Goal: Check status: Check status

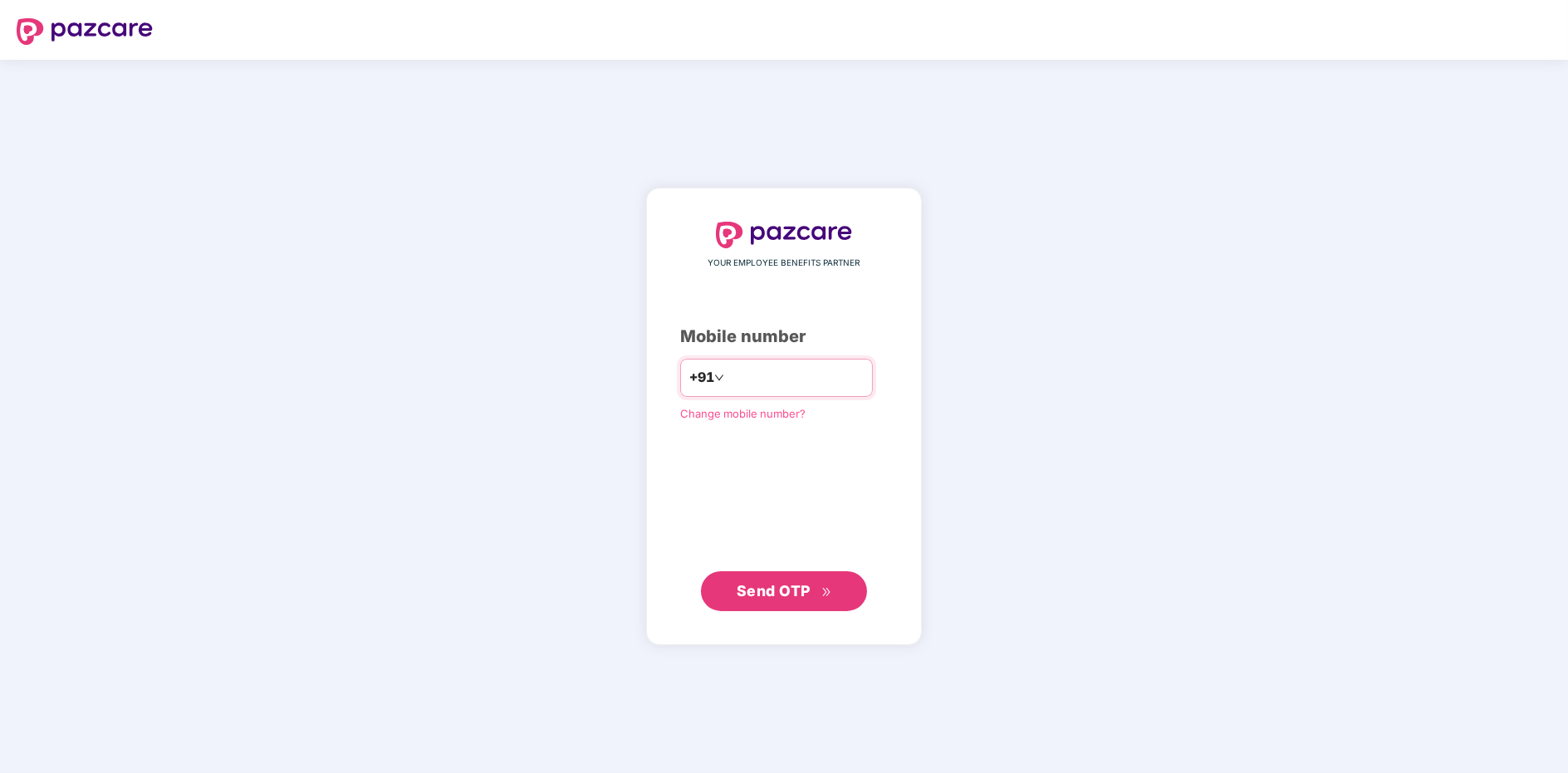
click at [779, 391] on div "+91" at bounding box center [777, 377] width 193 height 38
click at [780, 382] on input "number" at bounding box center [796, 377] width 137 height 26
type input "**********"
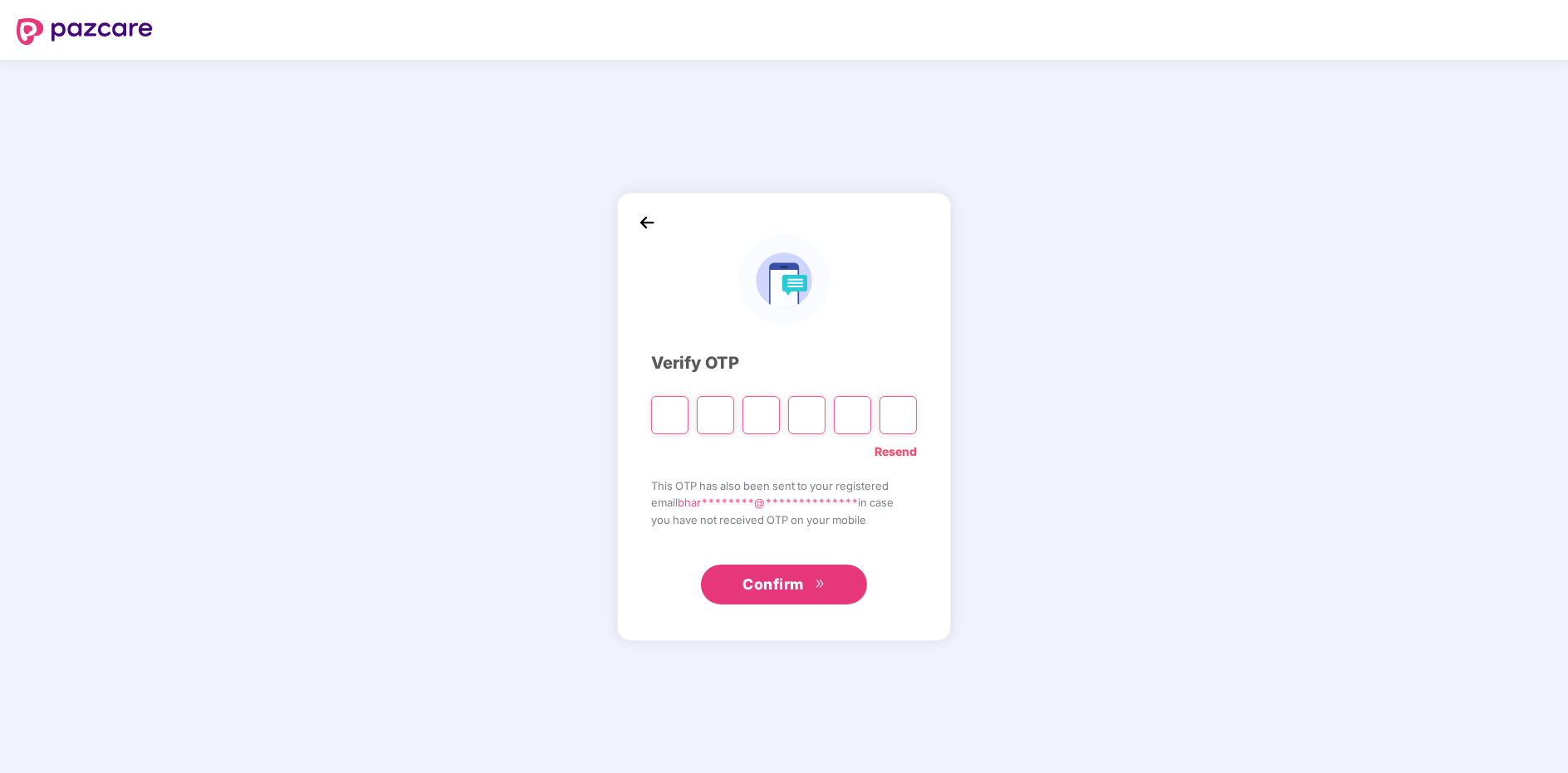
type input "*"
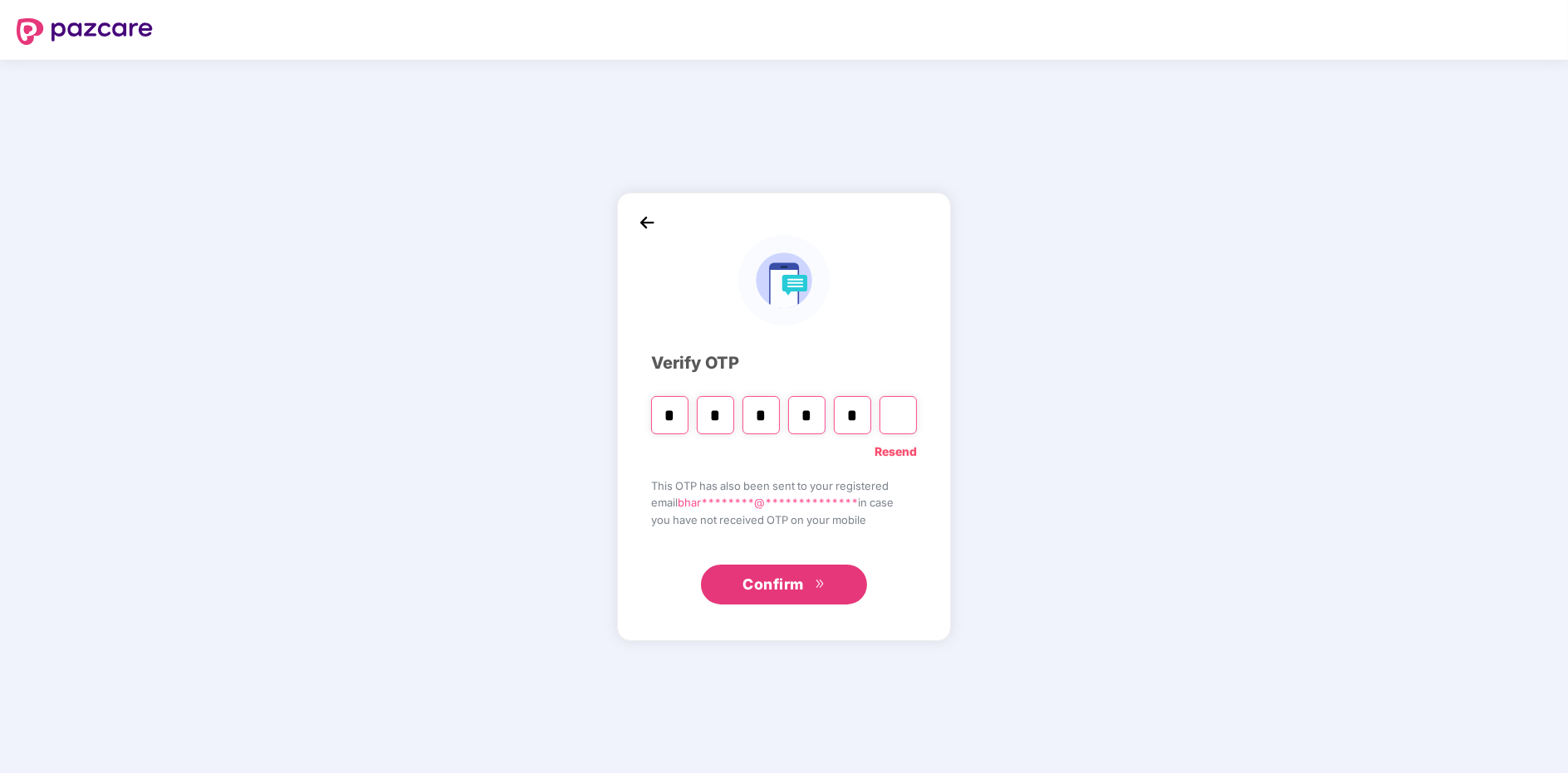
type input "*"
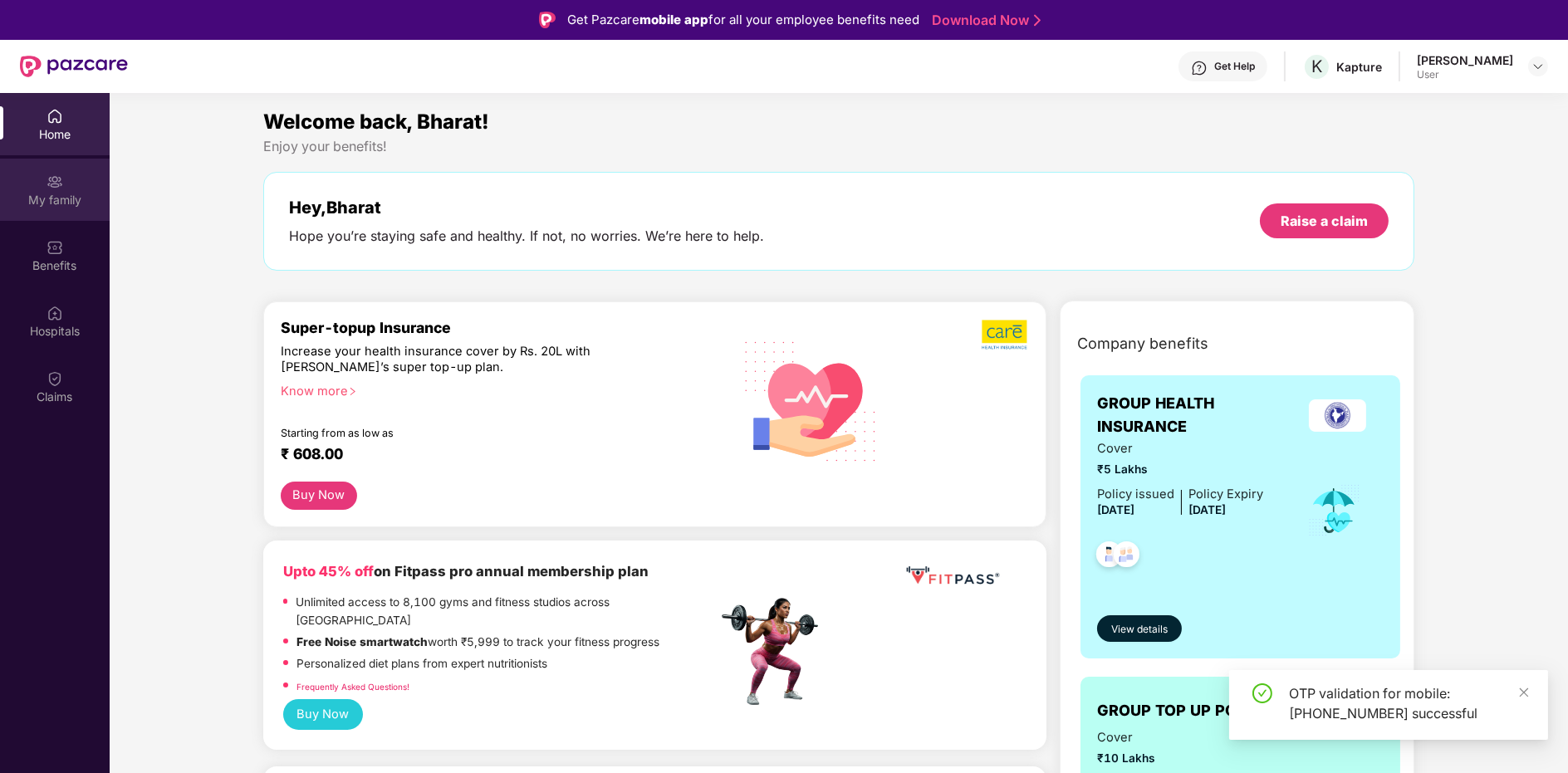
click at [57, 177] on img at bounding box center [54, 181] width 16 height 16
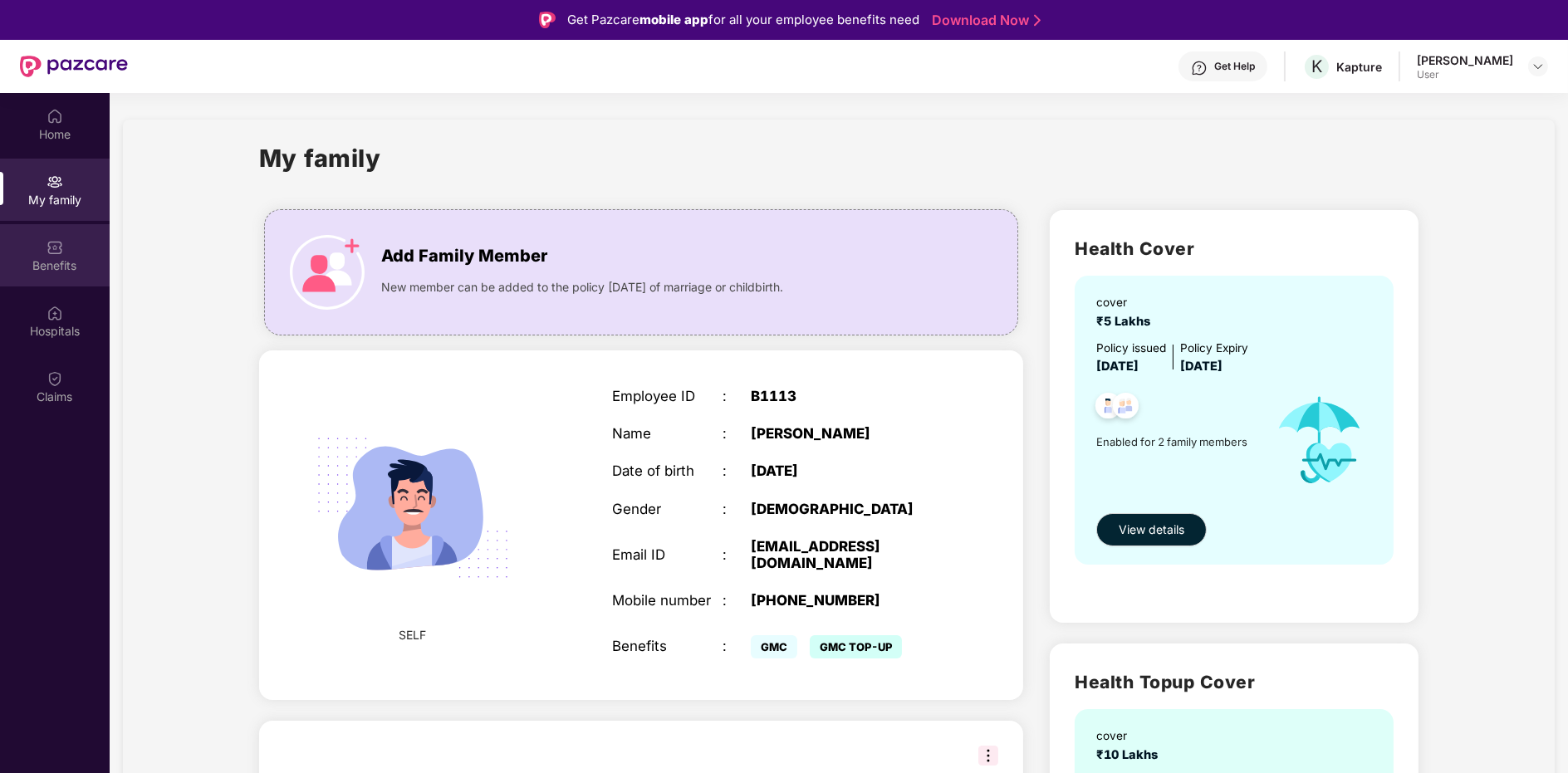
click at [47, 237] on div at bounding box center [54, 245] width 16 height 16
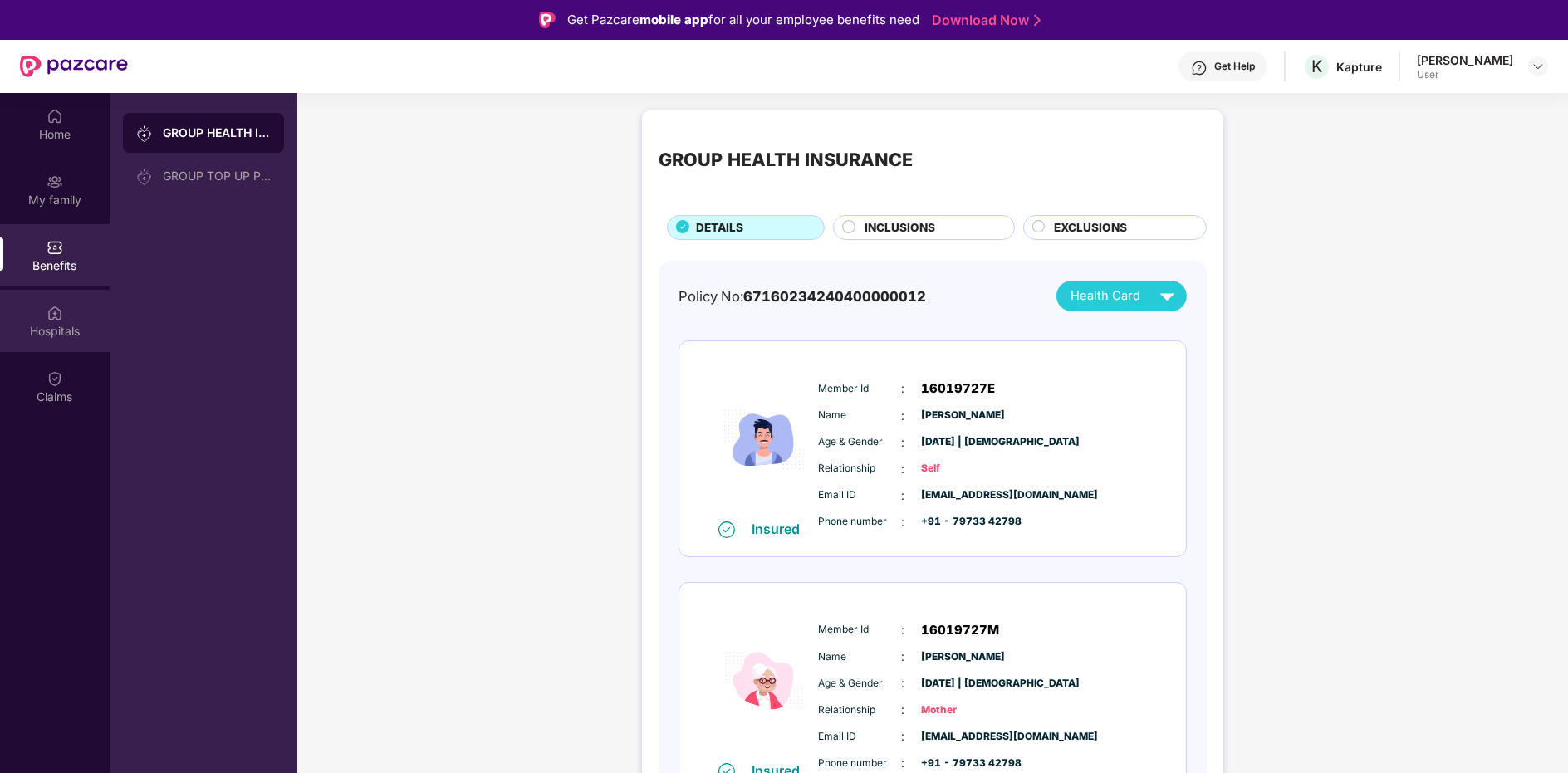
click at [59, 295] on div "Hospitals" at bounding box center [55, 321] width 109 height 62
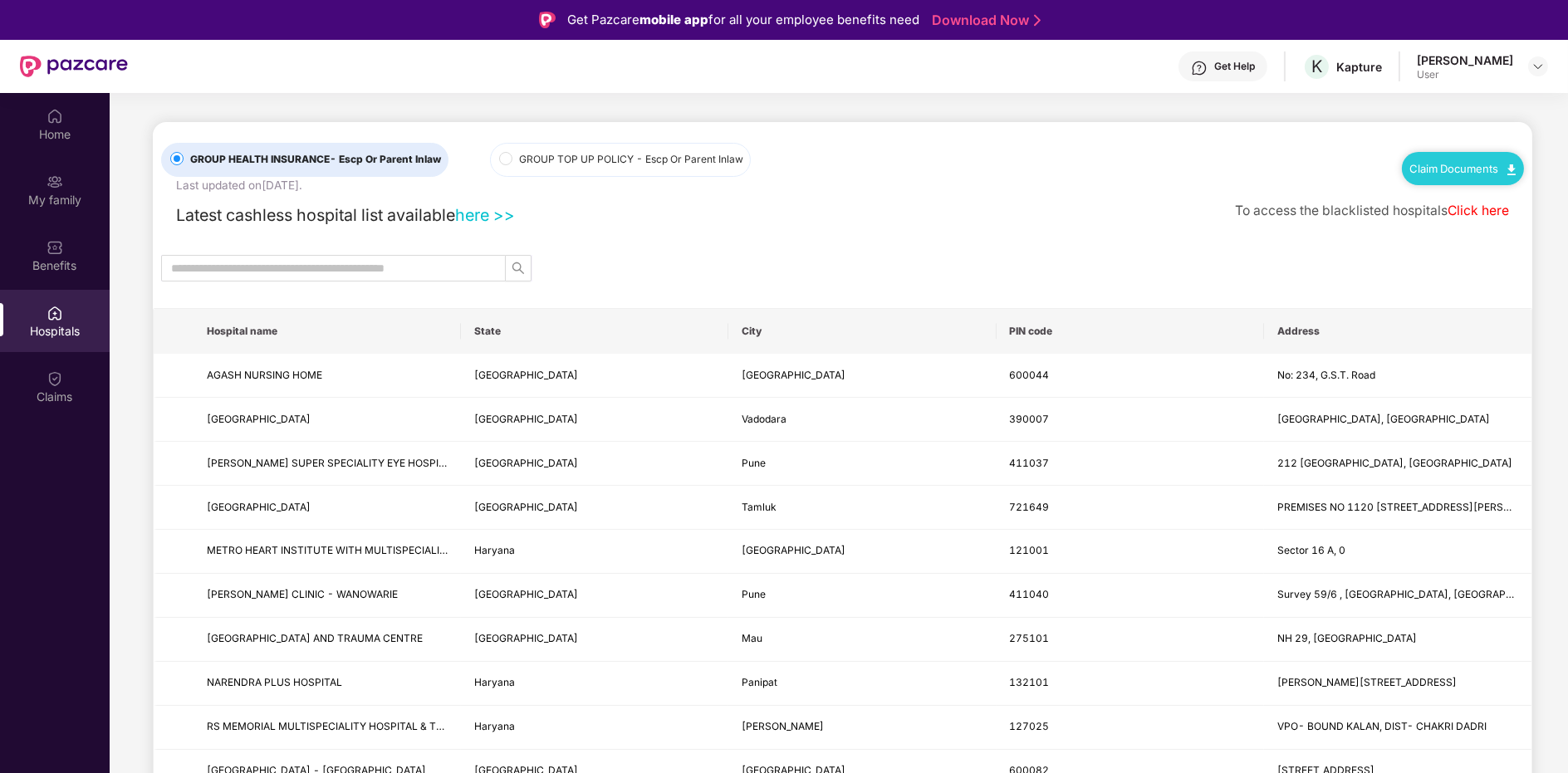
click at [42, 408] on div "Claims" at bounding box center [55, 386] width 109 height 62
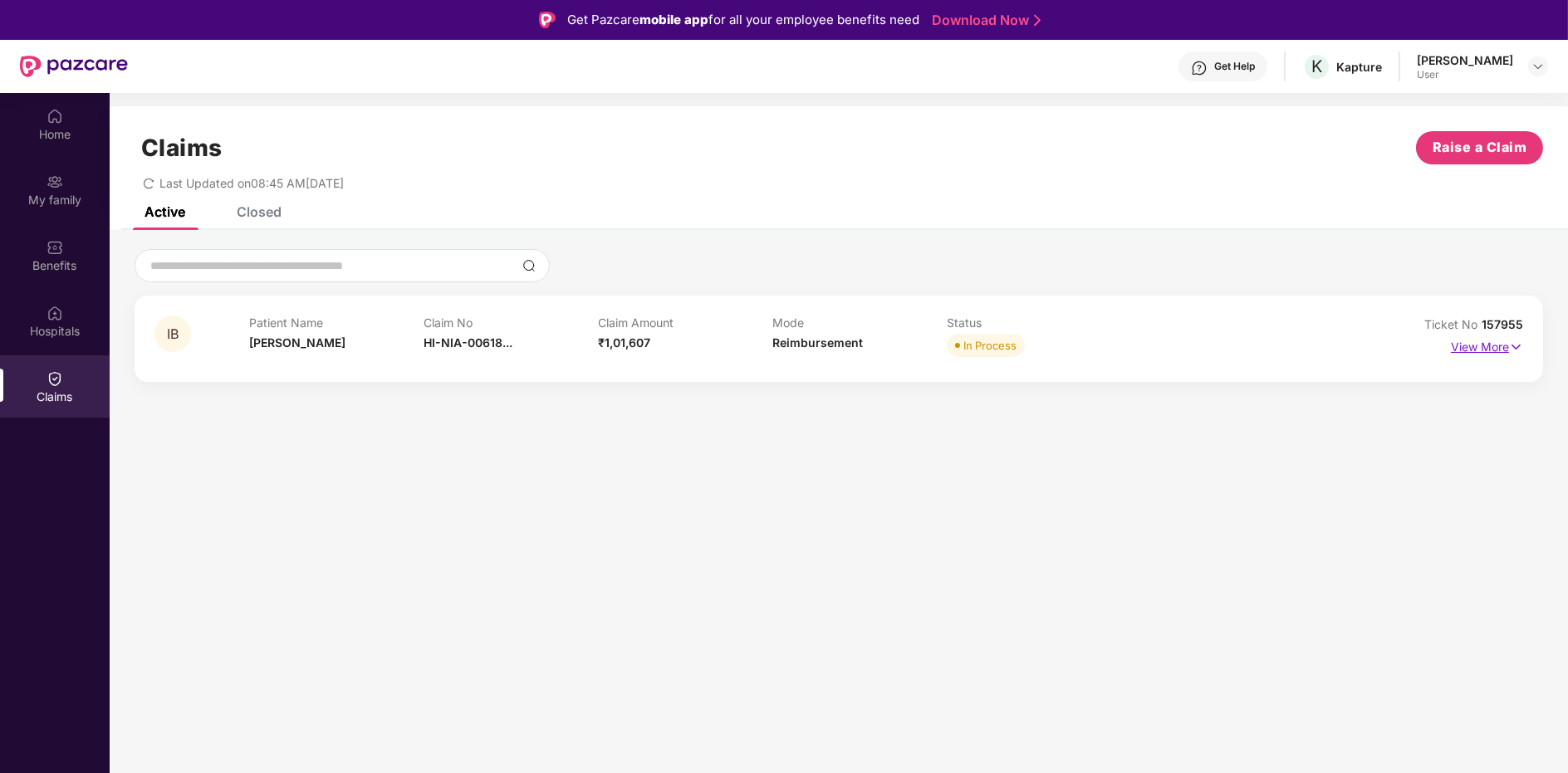
click at [1470, 335] on p "View More" at bounding box center [1487, 345] width 73 height 22
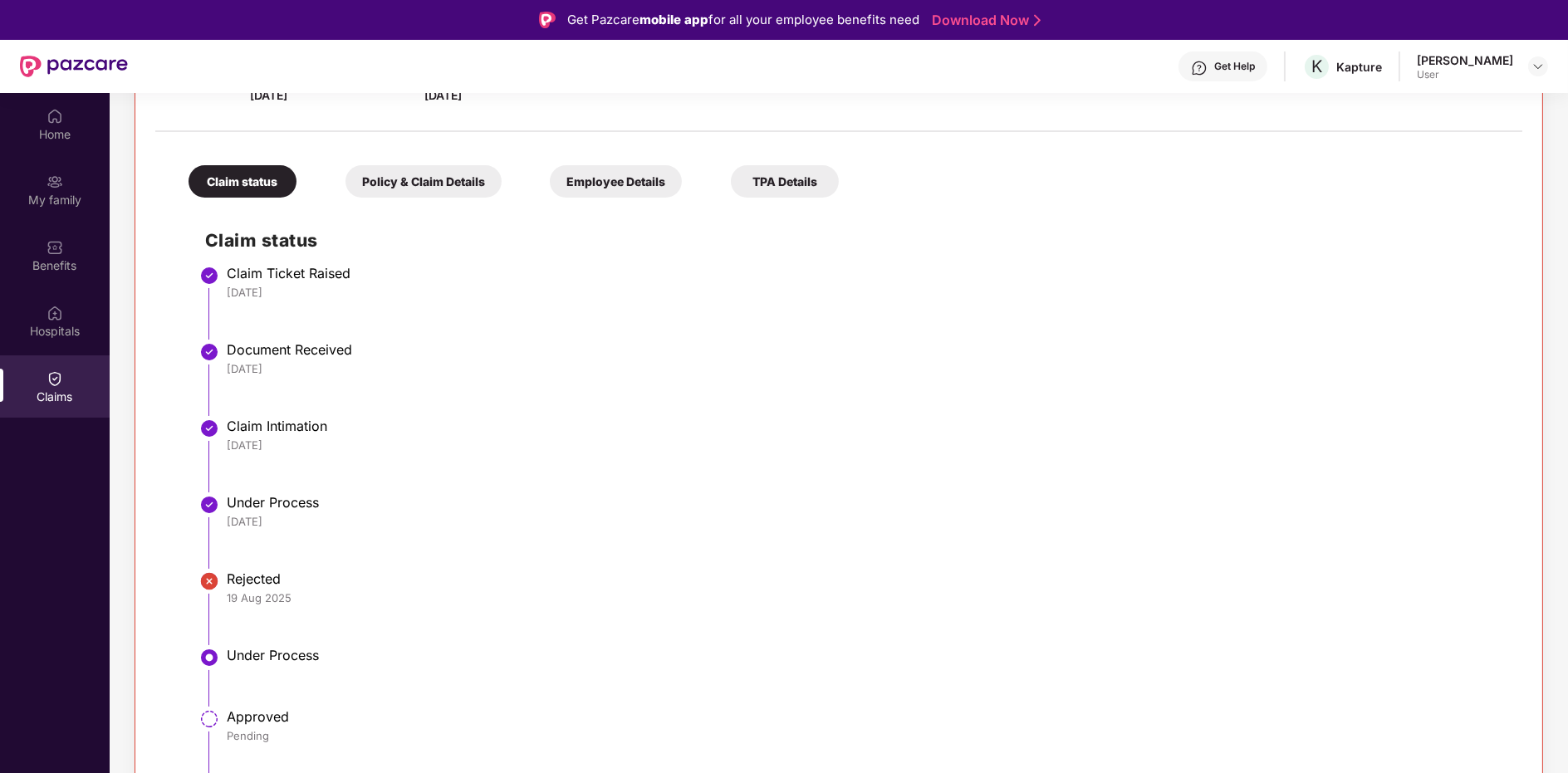
scroll to position [92, 0]
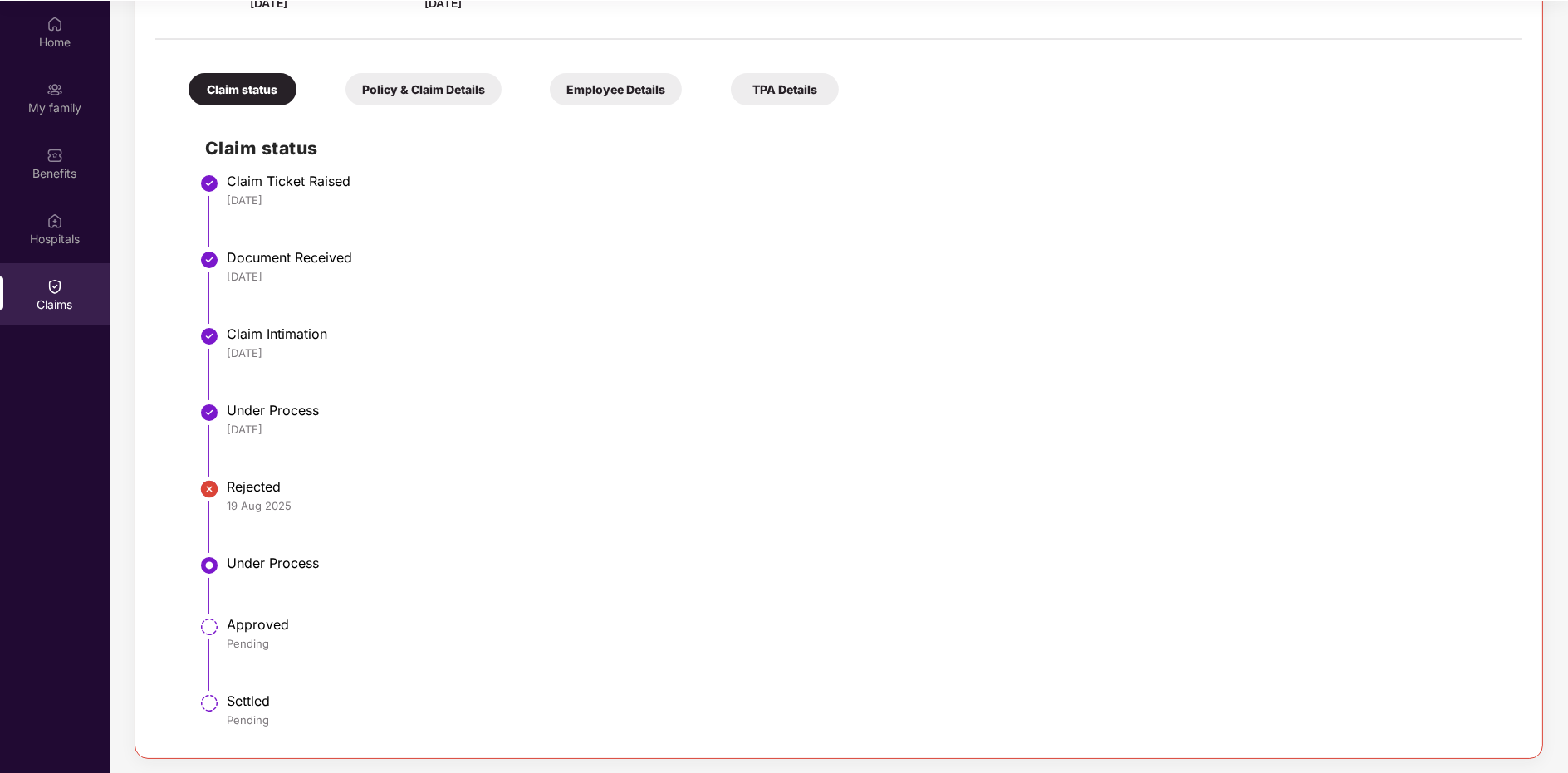
click at [474, 102] on div "Policy & Claim Details" at bounding box center [423, 90] width 156 height 32
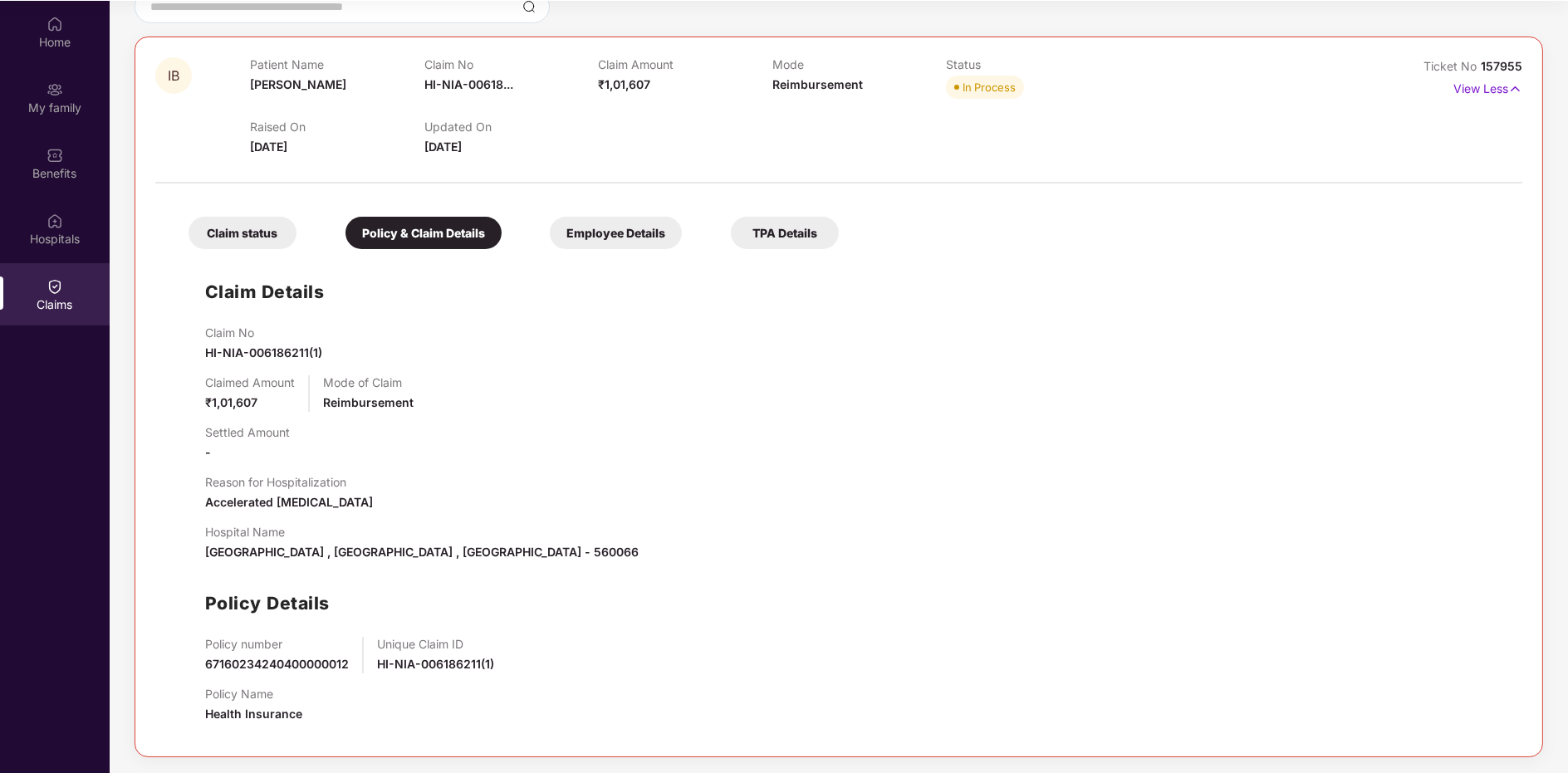
scroll to position [166, 0]
click at [667, 252] on div "Claim status Policy & Claim Details Employee Details TPA Details Claim Details …" at bounding box center [839, 466] width 1367 height 544
click at [644, 230] on div "Employee Details" at bounding box center [615, 235] width 132 height 32
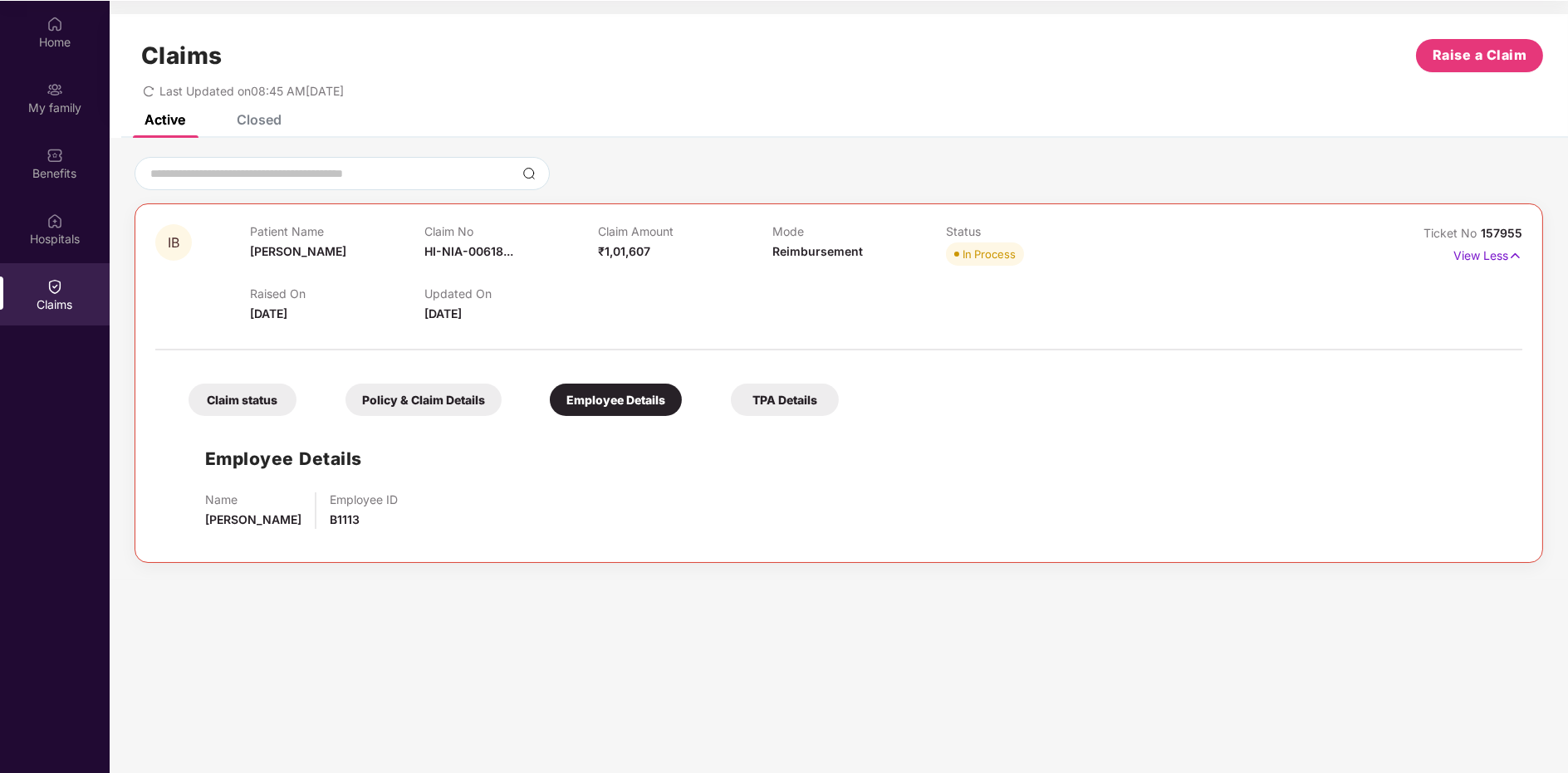
click at [807, 401] on div "TPA Details" at bounding box center [784, 400] width 108 height 32
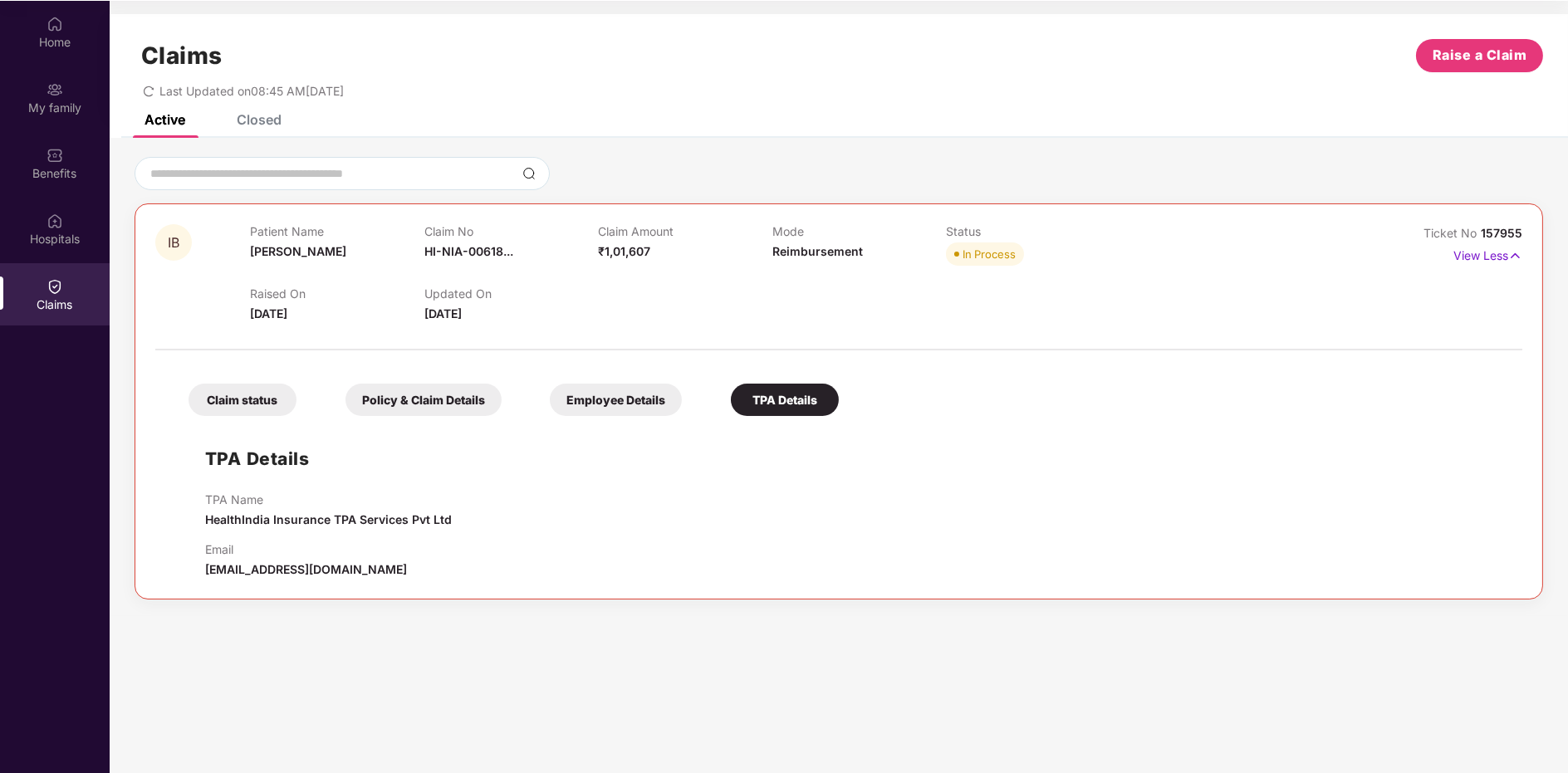
click at [243, 397] on div "Claim status" at bounding box center [242, 400] width 108 height 32
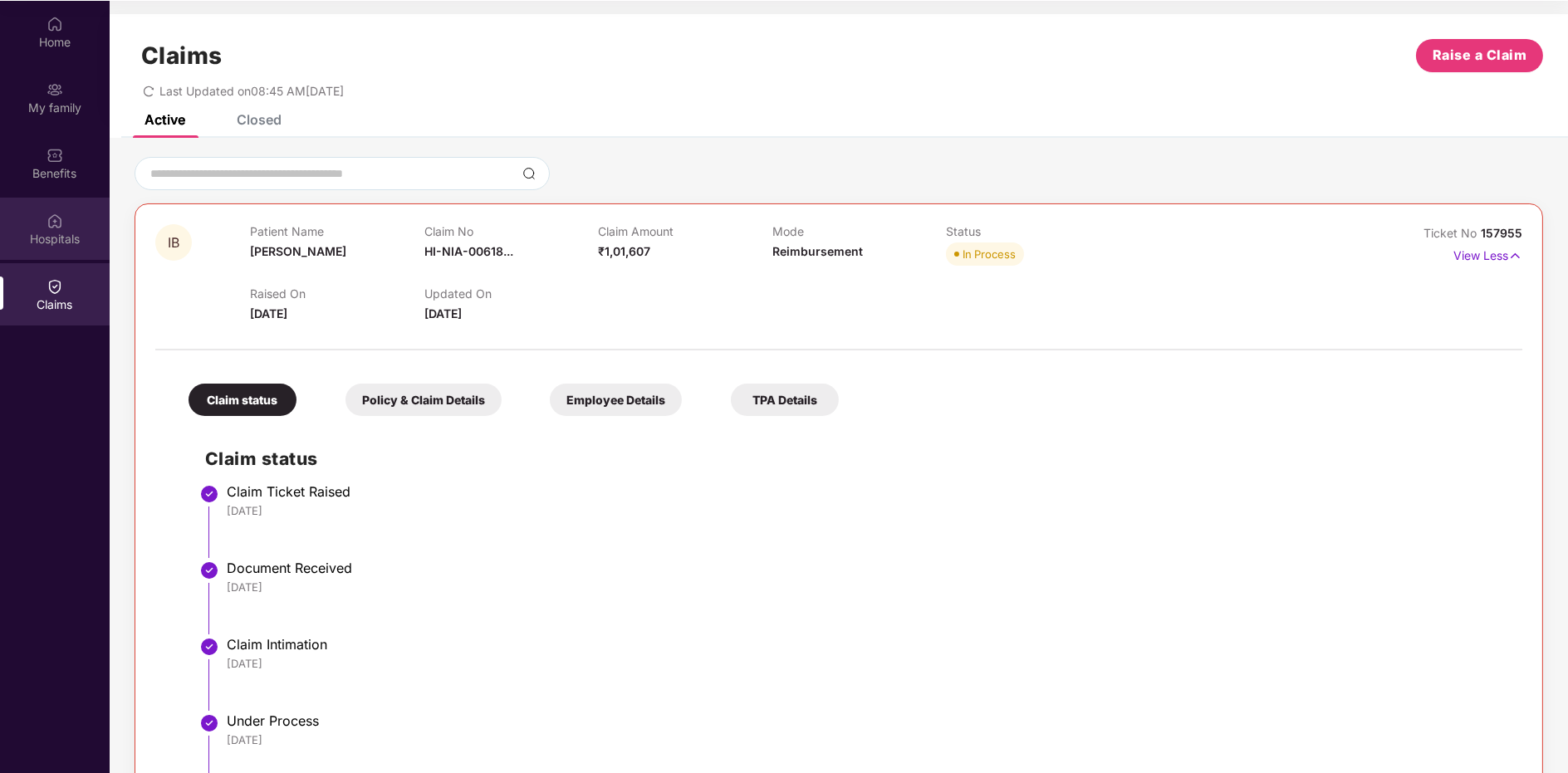
click at [38, 224] on div "Hospitals" at bounding box center [55, 229] width 109 height 62
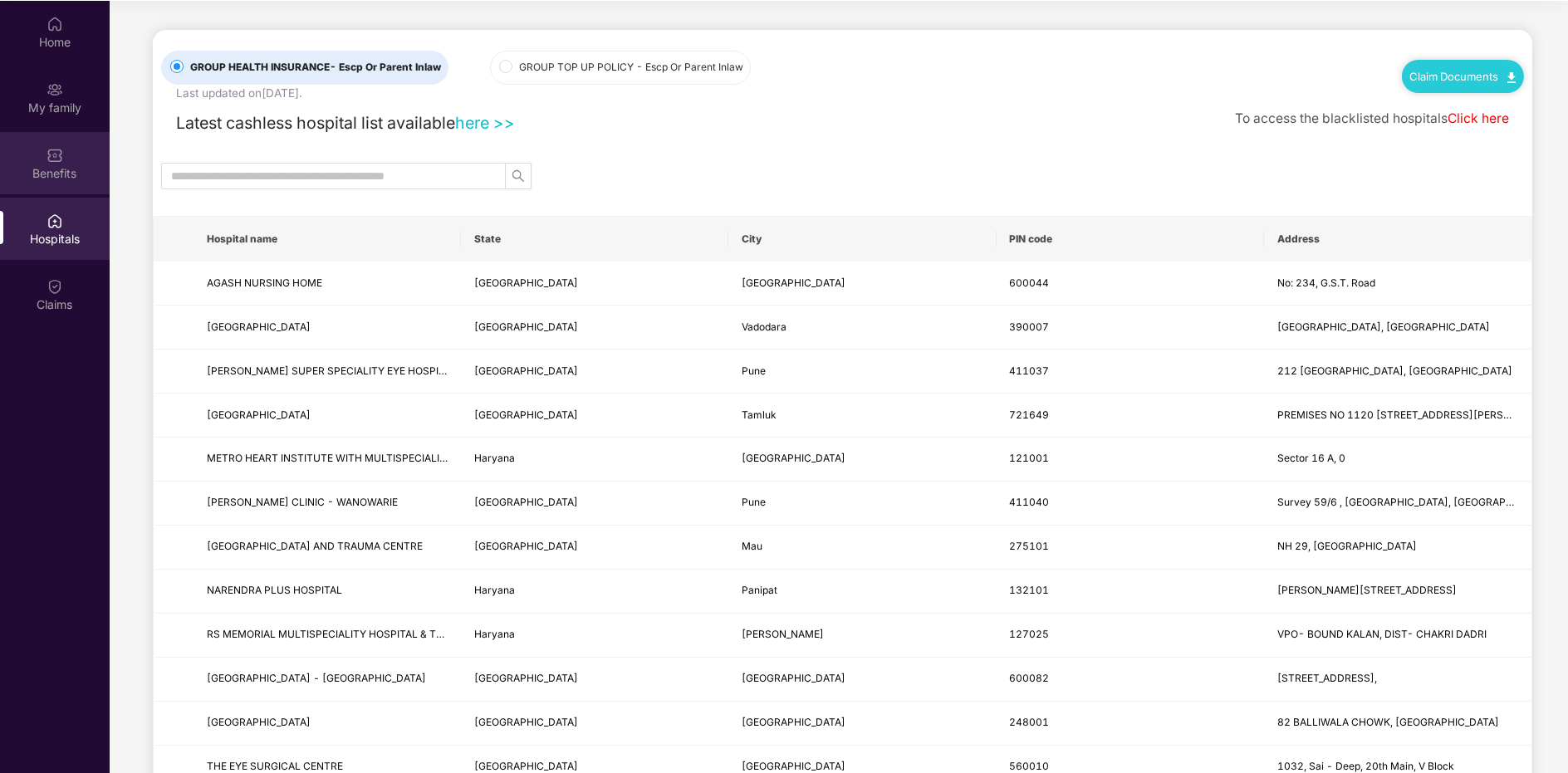
click at [85, 154] on div "Benefits" at bounding box center [55, 163] width 109 height 62
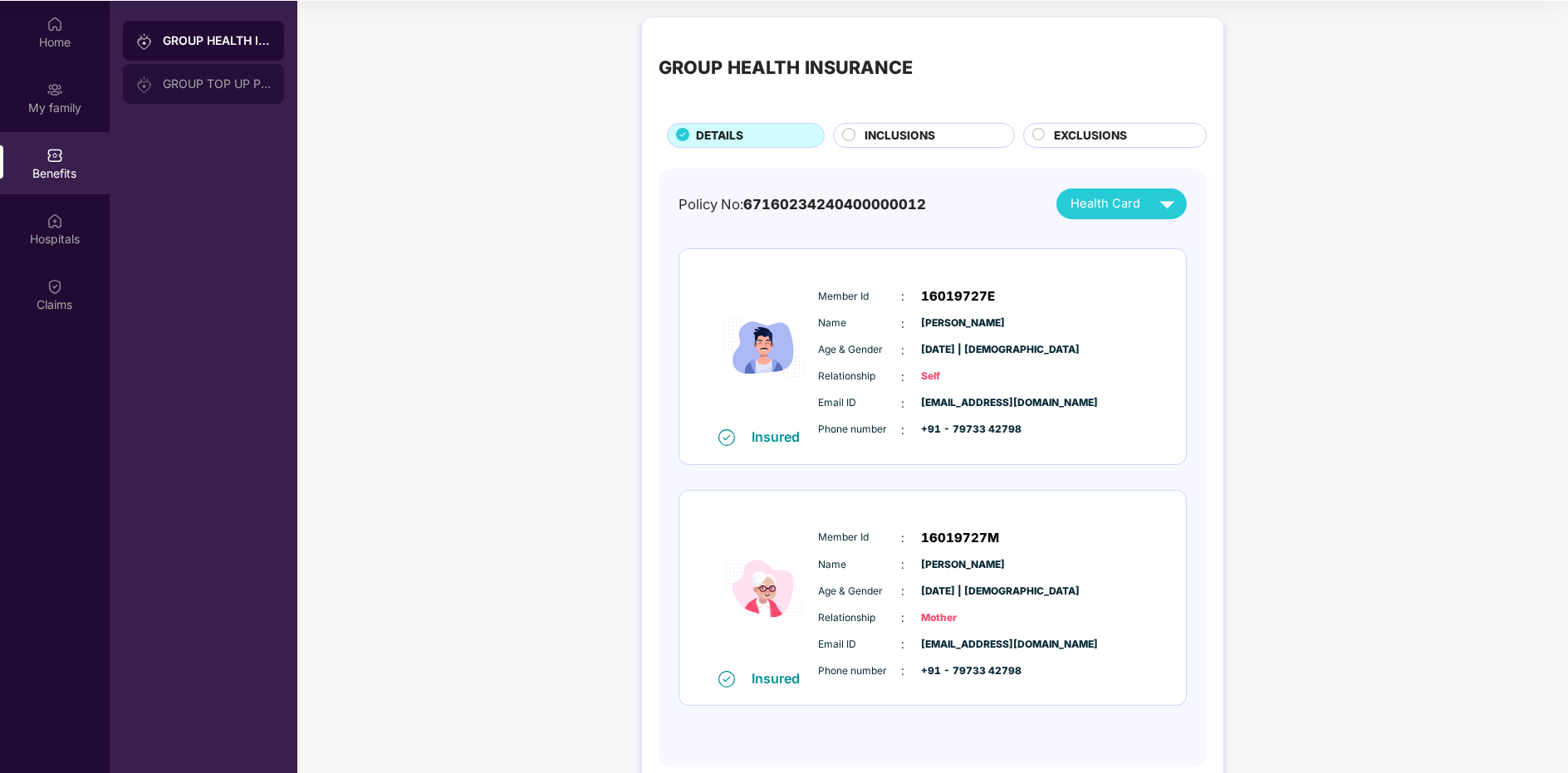
click at [242, 93] on div "GROUP TOP UP POLICY" at bounding box center [203, 84] width 161 height 40
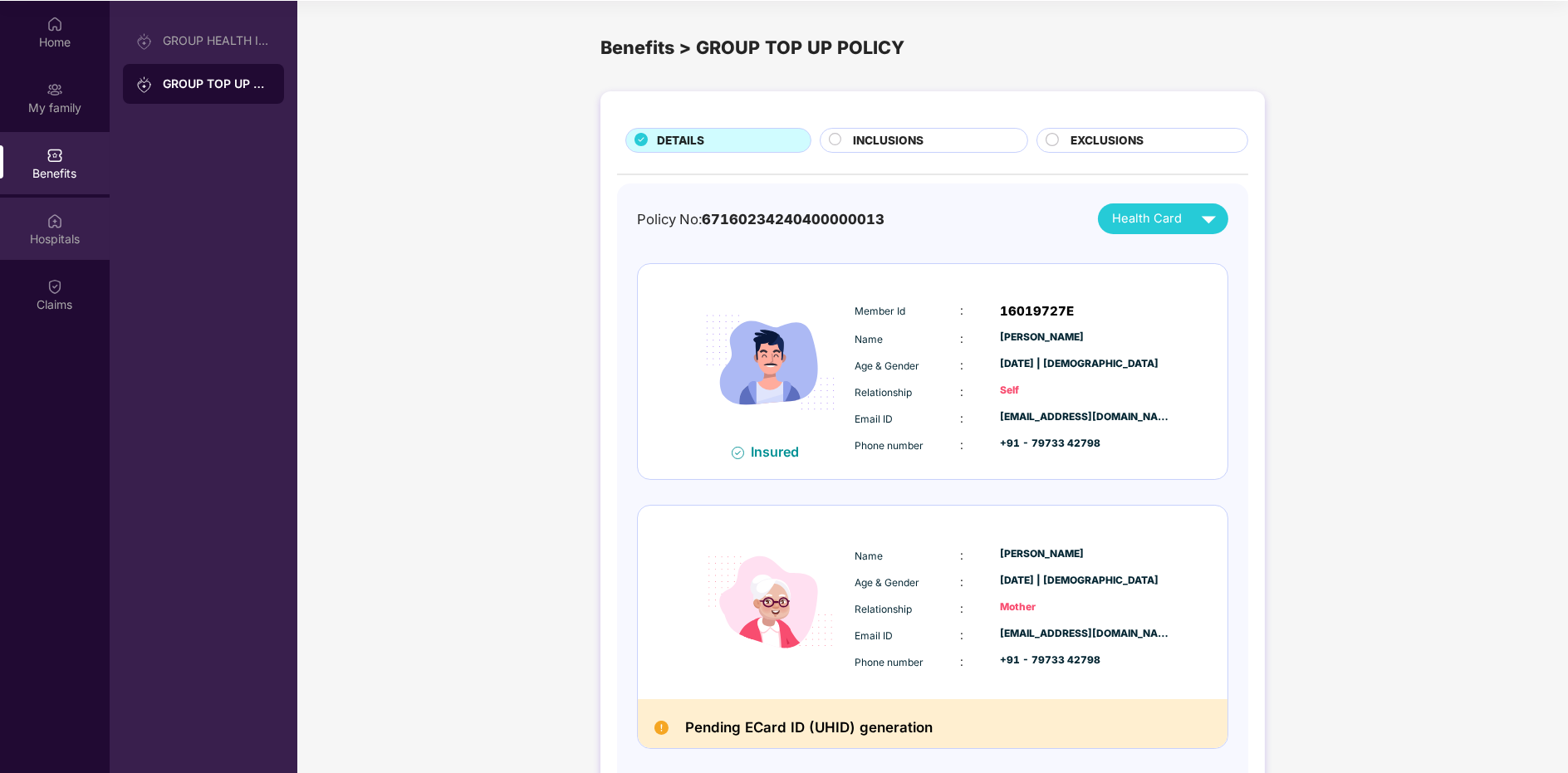
click at [90, 245] on div "Hospitals" at bounding box center [55, 238] width 109 height 16
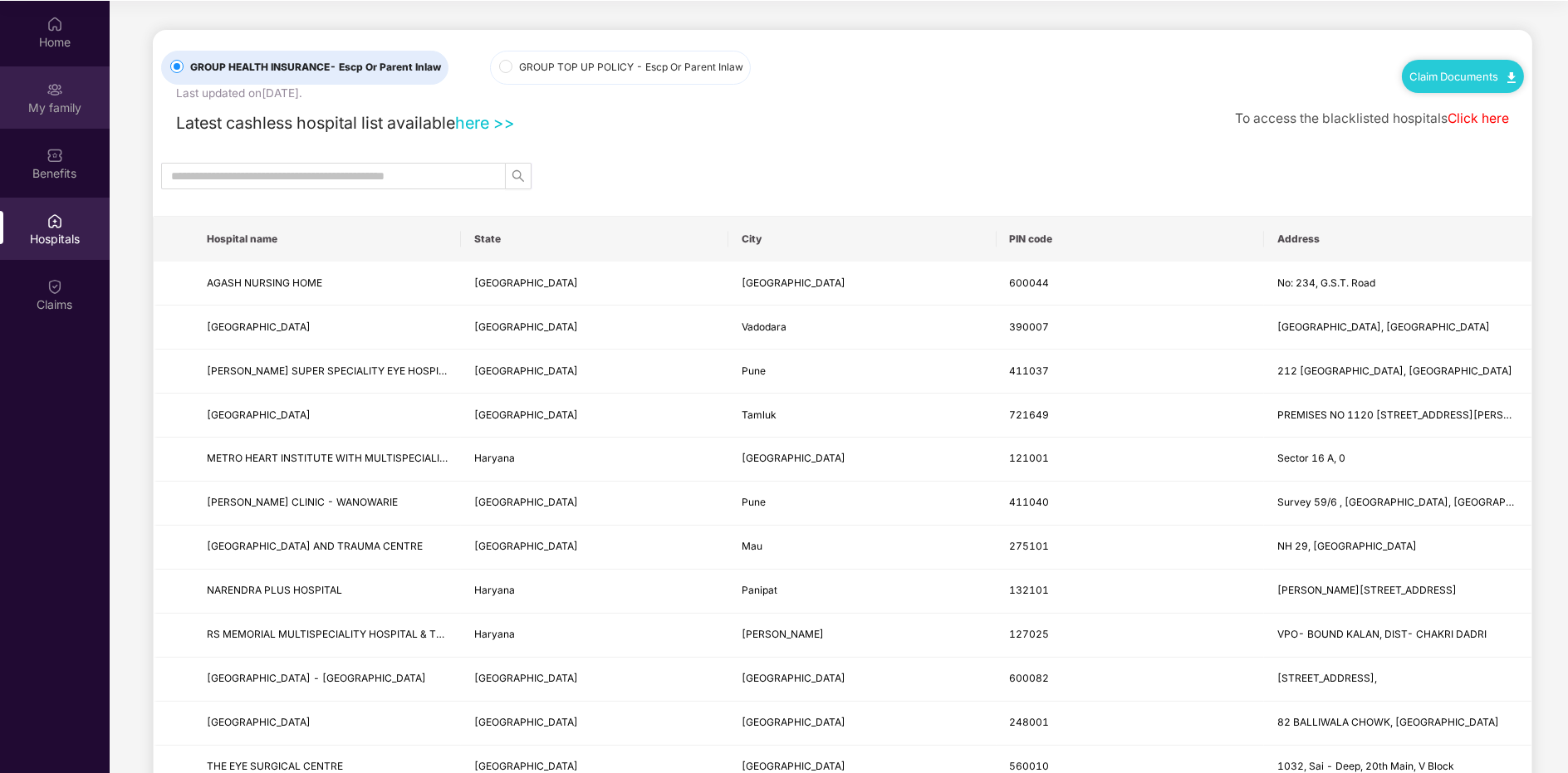
click at [64, 116] on div "My family" at bounding box center [55, 97] width 109 height 62
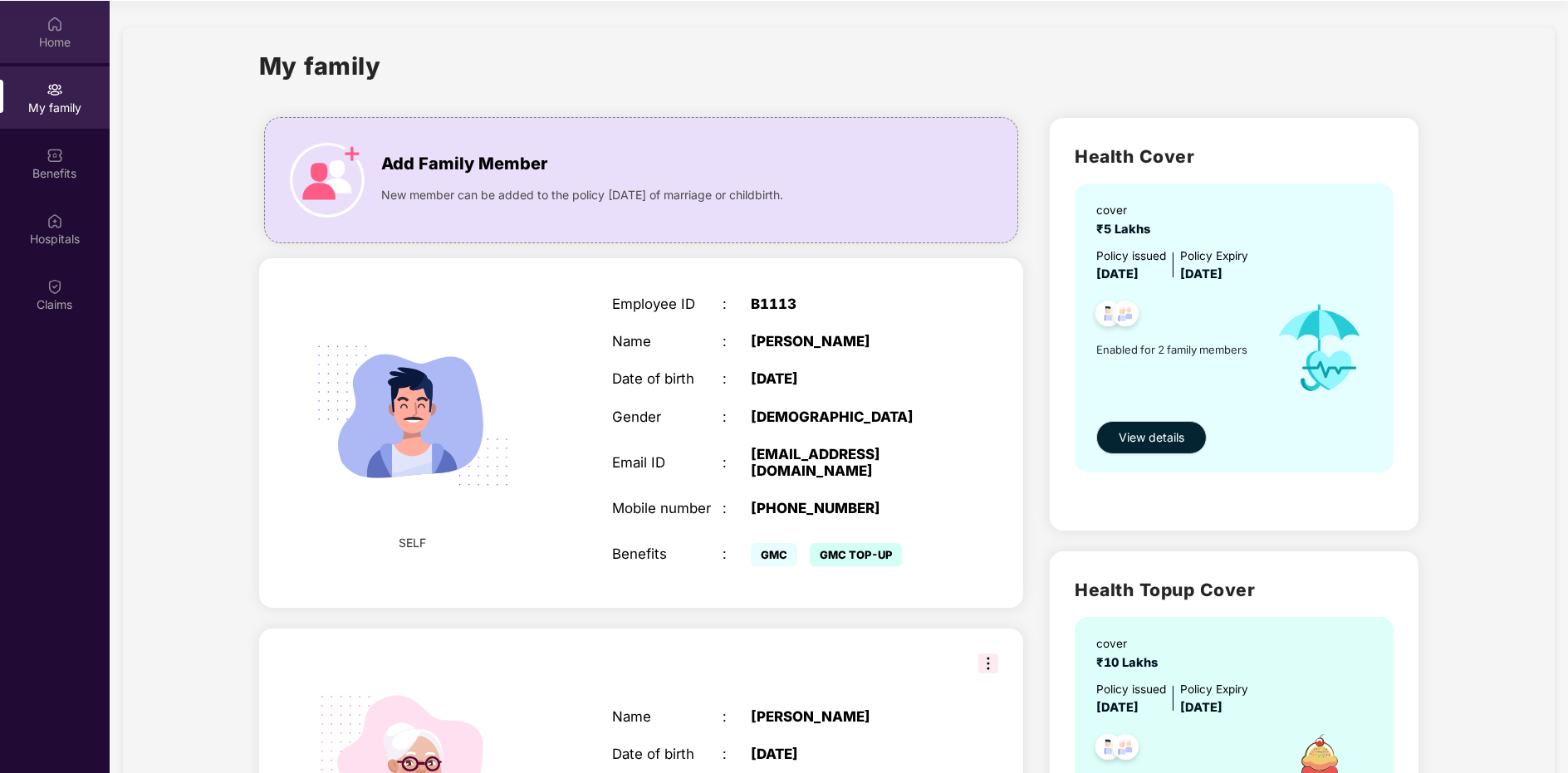
click at [45, 32] on div "Home" at bounding box center [55, 32] width 109 height 62
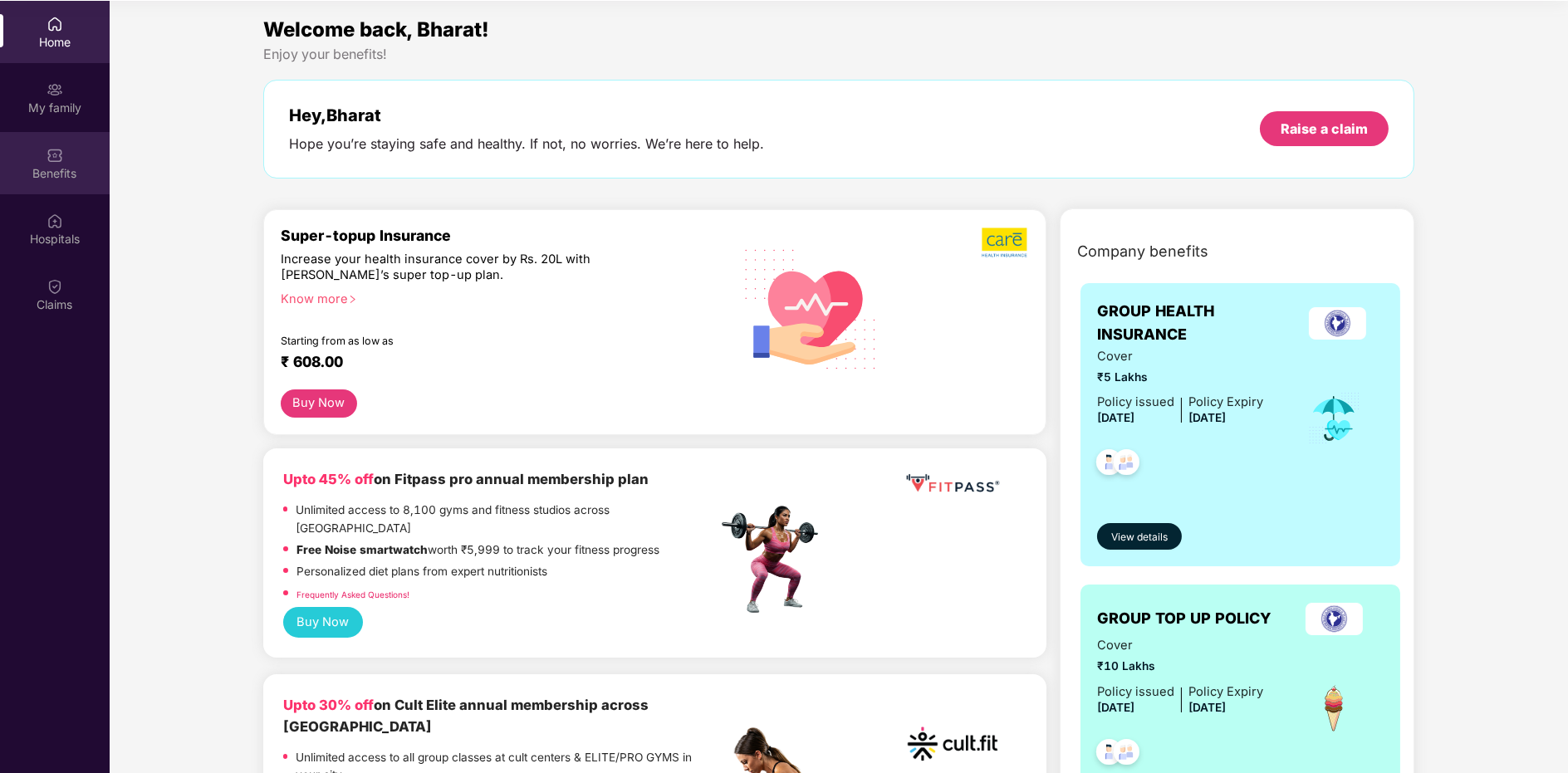
click at [71, 154] on div "Benefits" at bounding box center [55, 163] width 109 height 62
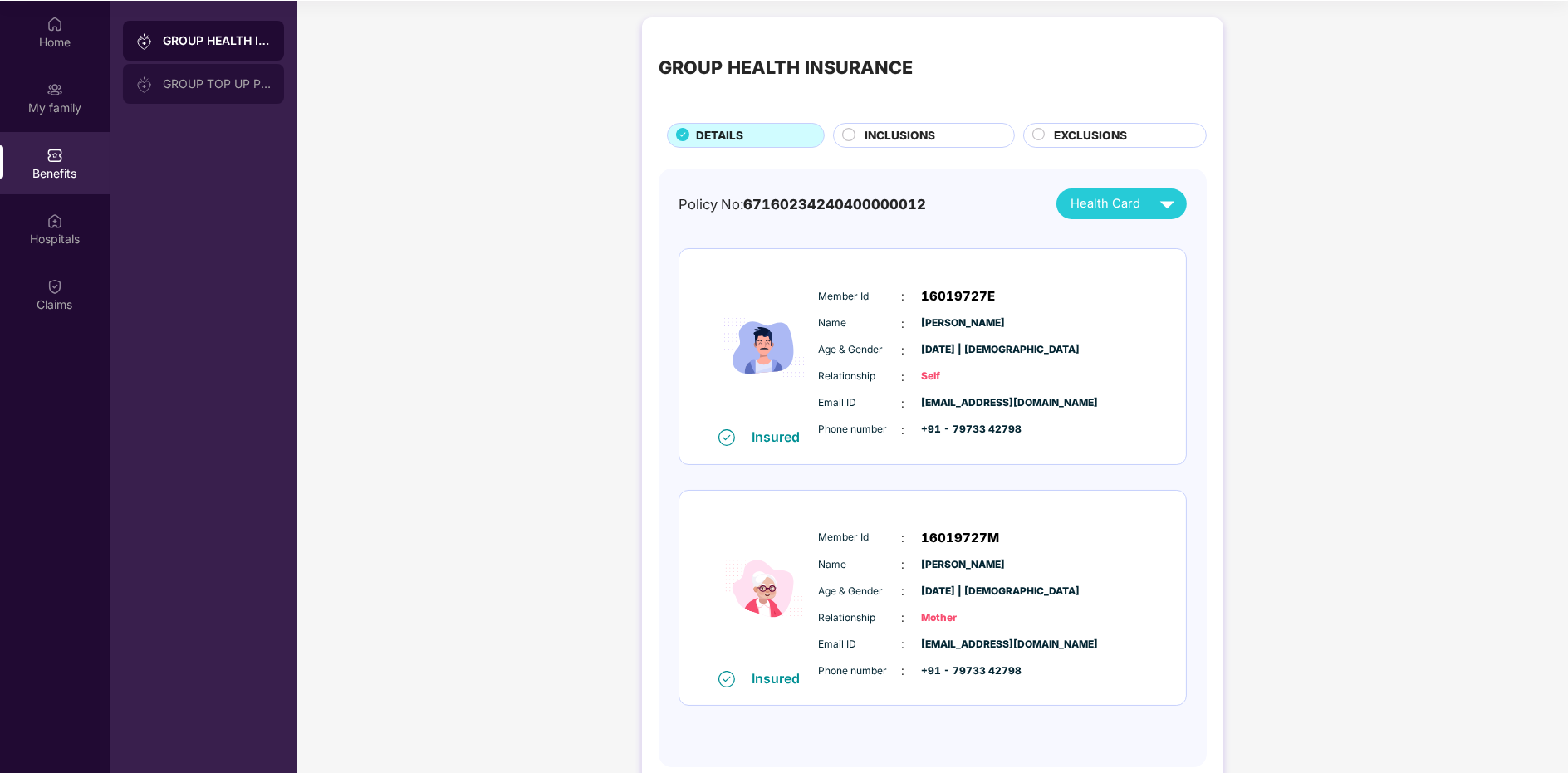
click at [178, 90] on div "GROUP TOP UP POLICY" at bounding box center [203, 84] width 161 height 40
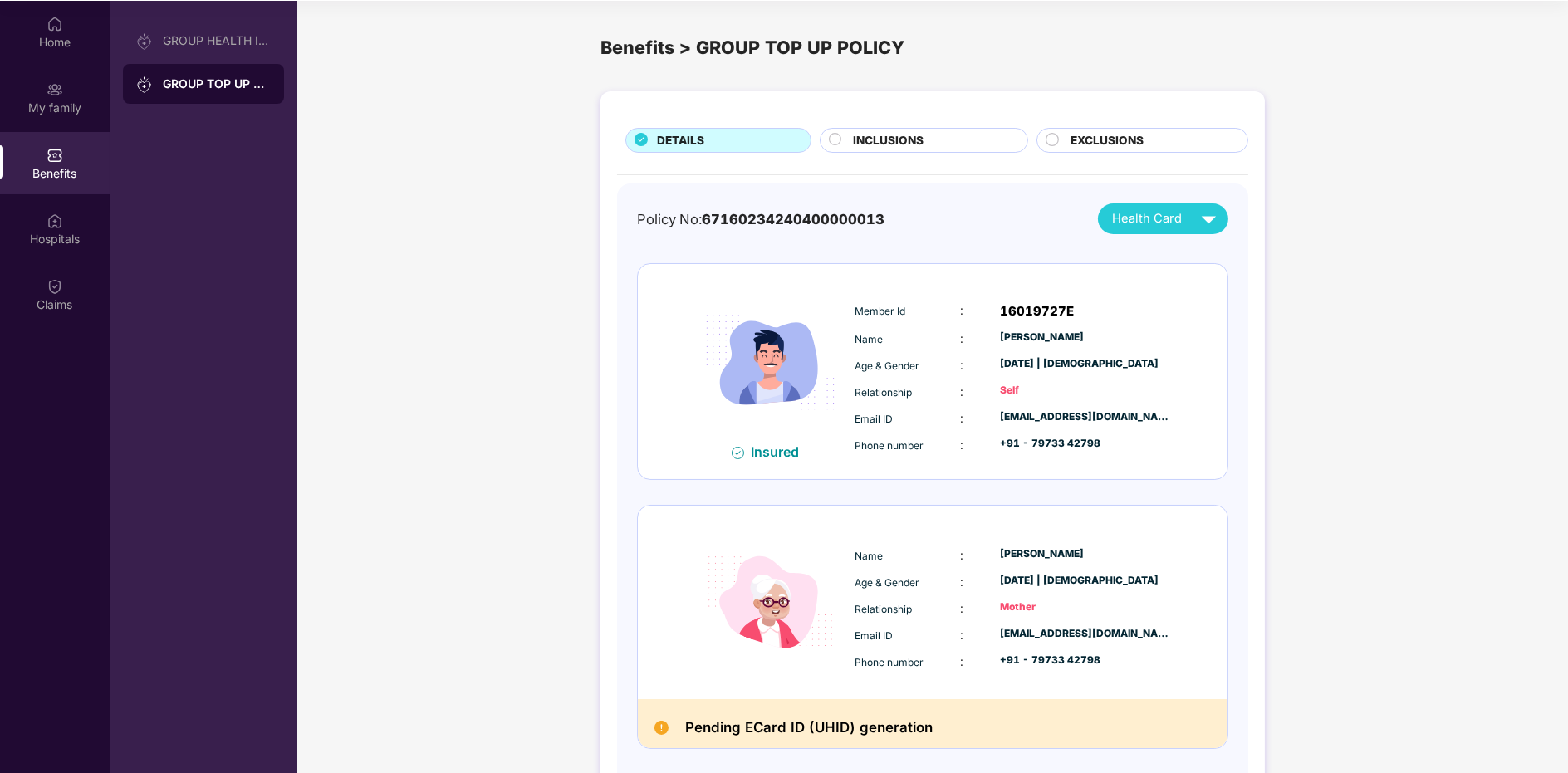
scroll to position [75, 0]
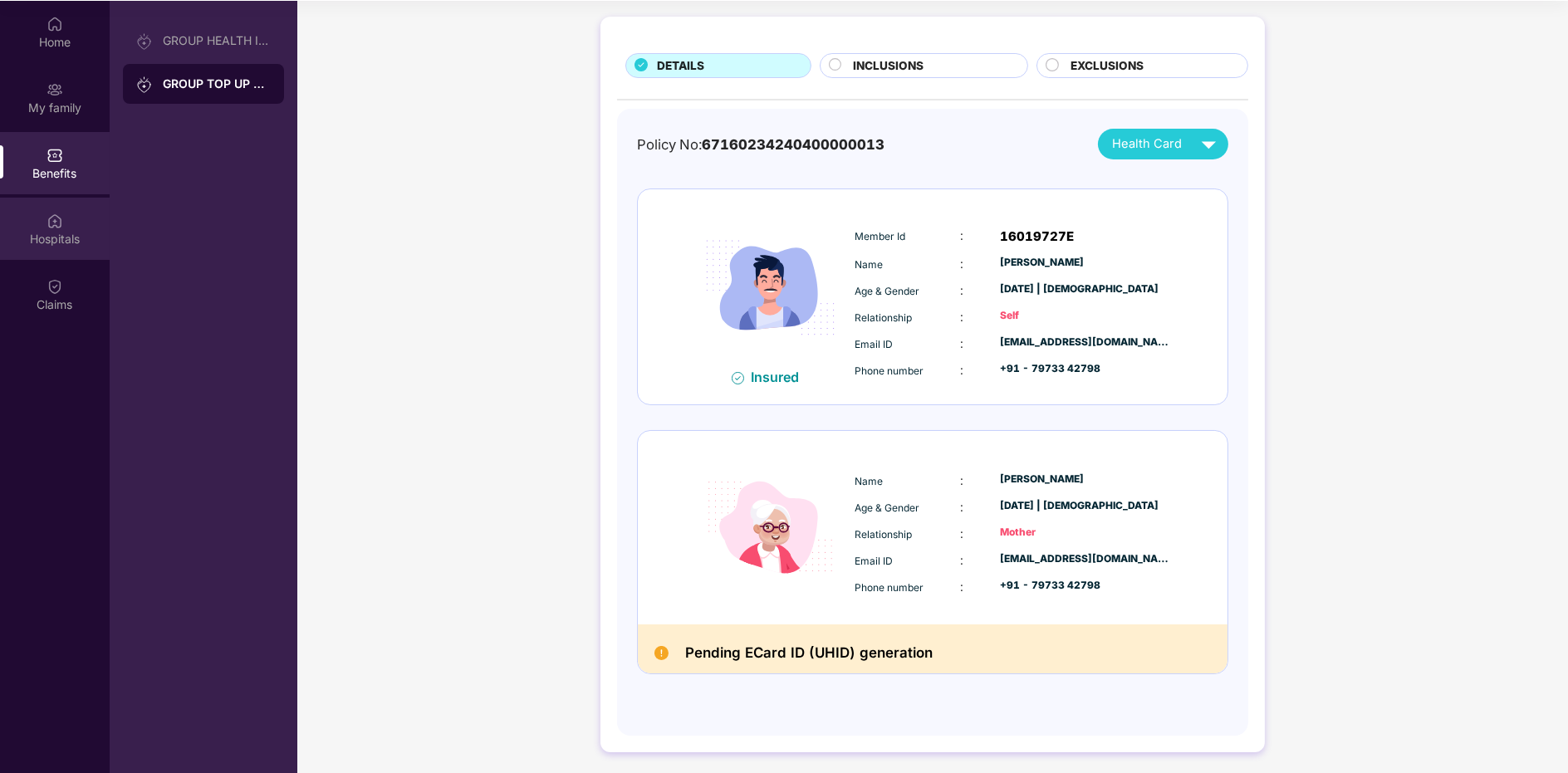
click at [103, 217] on div "Hospitals" at bounding box center [55, 229] width 109 height 62
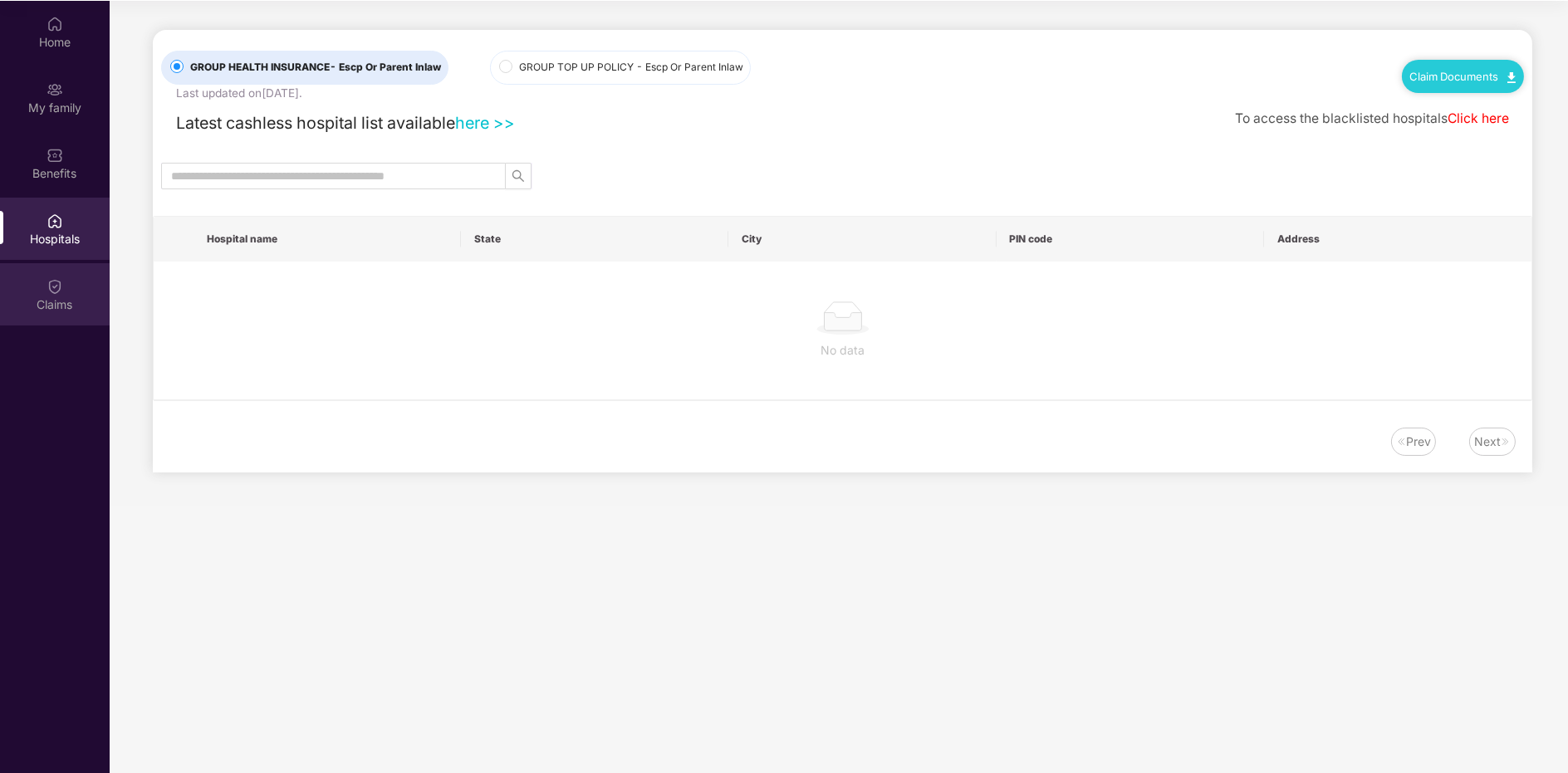
click at [70, 293] on div "Claims" at bounding box center [55, 294] width 109 height 62
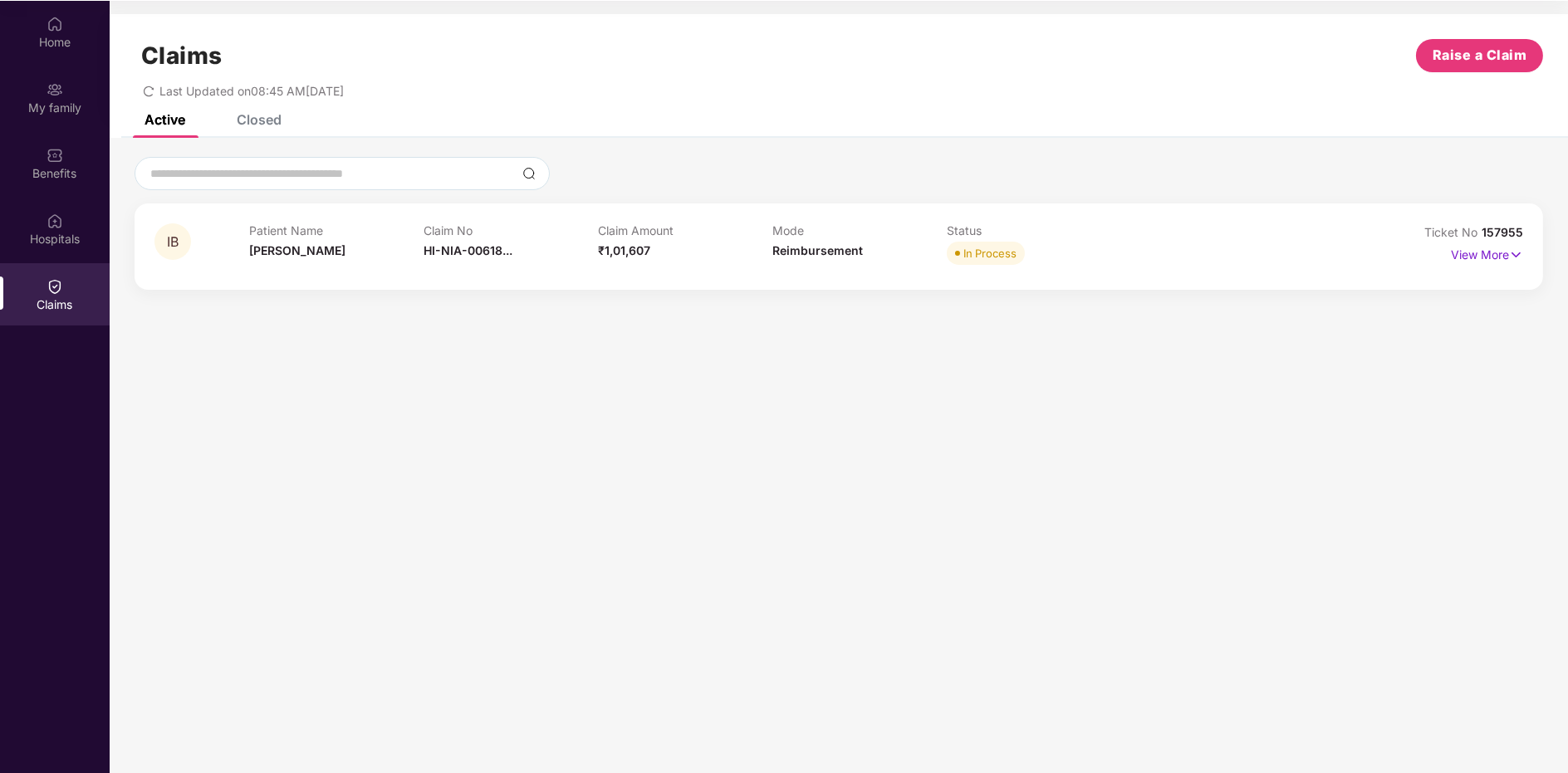
click at [616, 257] on span "₹1,01,607" at bounding box center [624, 250] width 52 height 15
click at [1445, 416] on section "Claims Raise a Claim Last Updated on 08:45 AM[DATE] Active Closed IB Patient Na…" at bounding box center [838, 387] width 1459 height 773
click at [1511, 259] on img at bounding box center [1516, 254] width 15 height 18
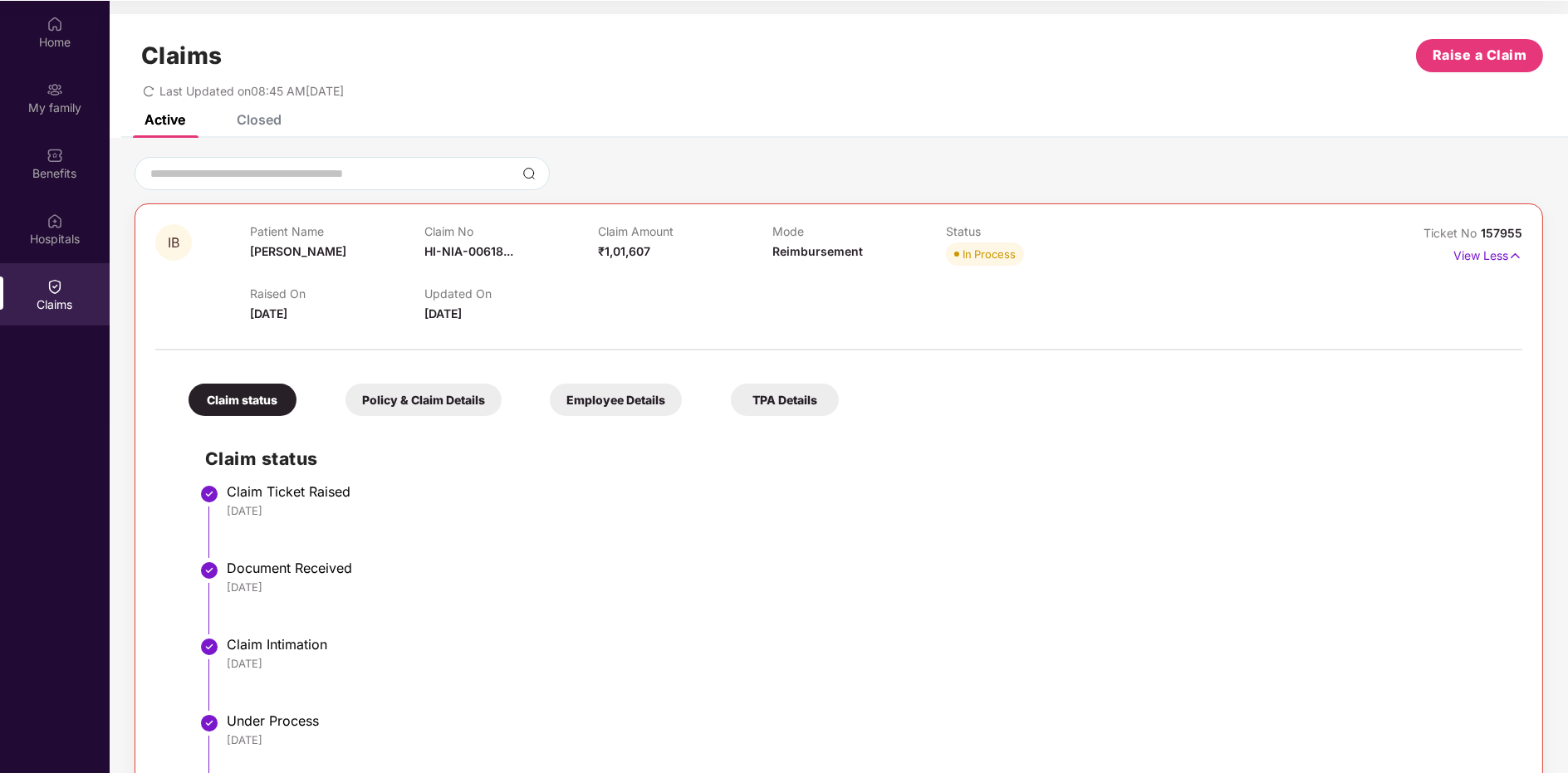
click at [449, 396] on div "Policy & Claim Details" at bounding box center [423, 400] width 156 height 32
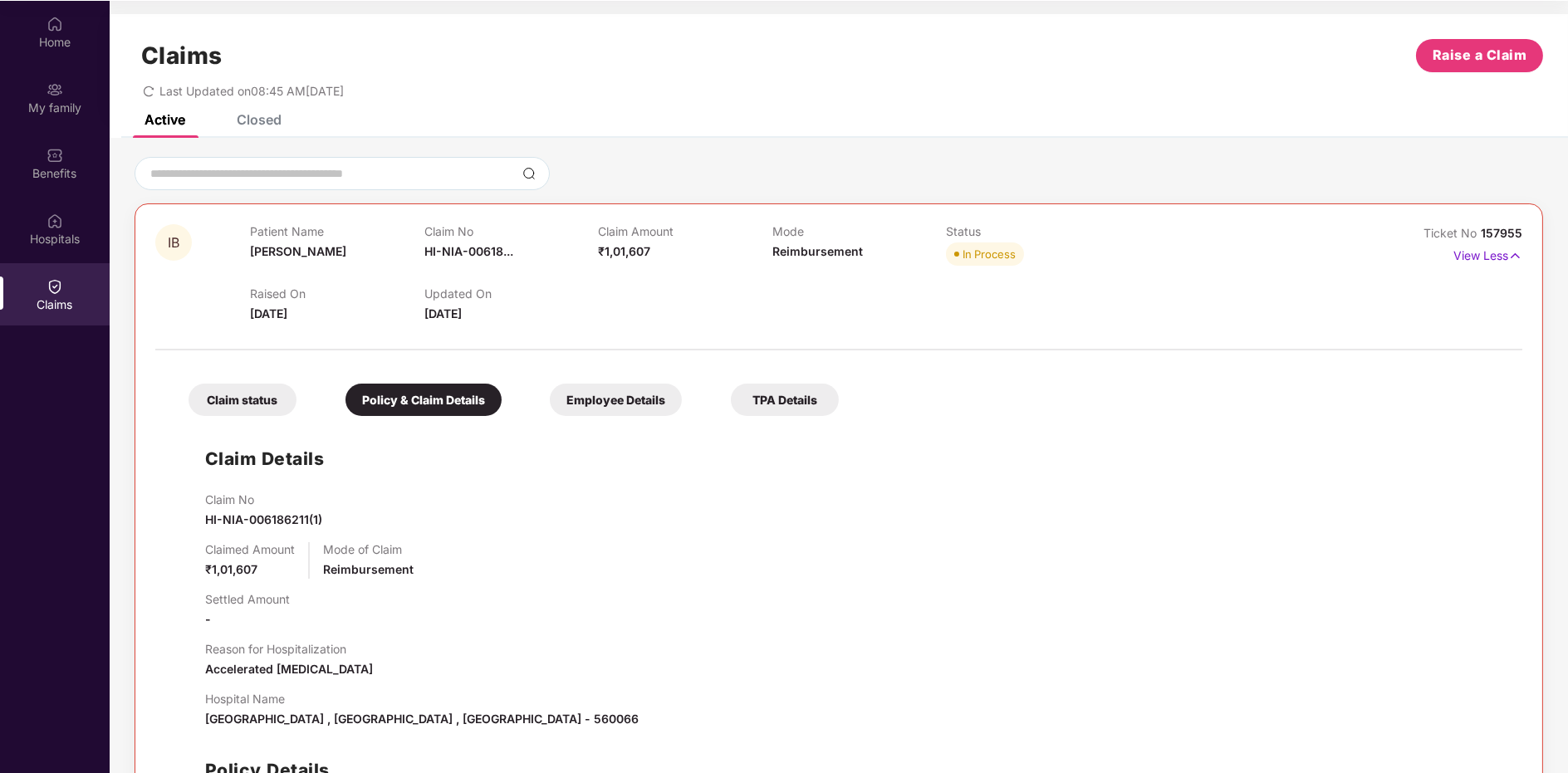
click at [590, 393] on div "Employee Details" at bounding box center [615, 400] width 132 height 32
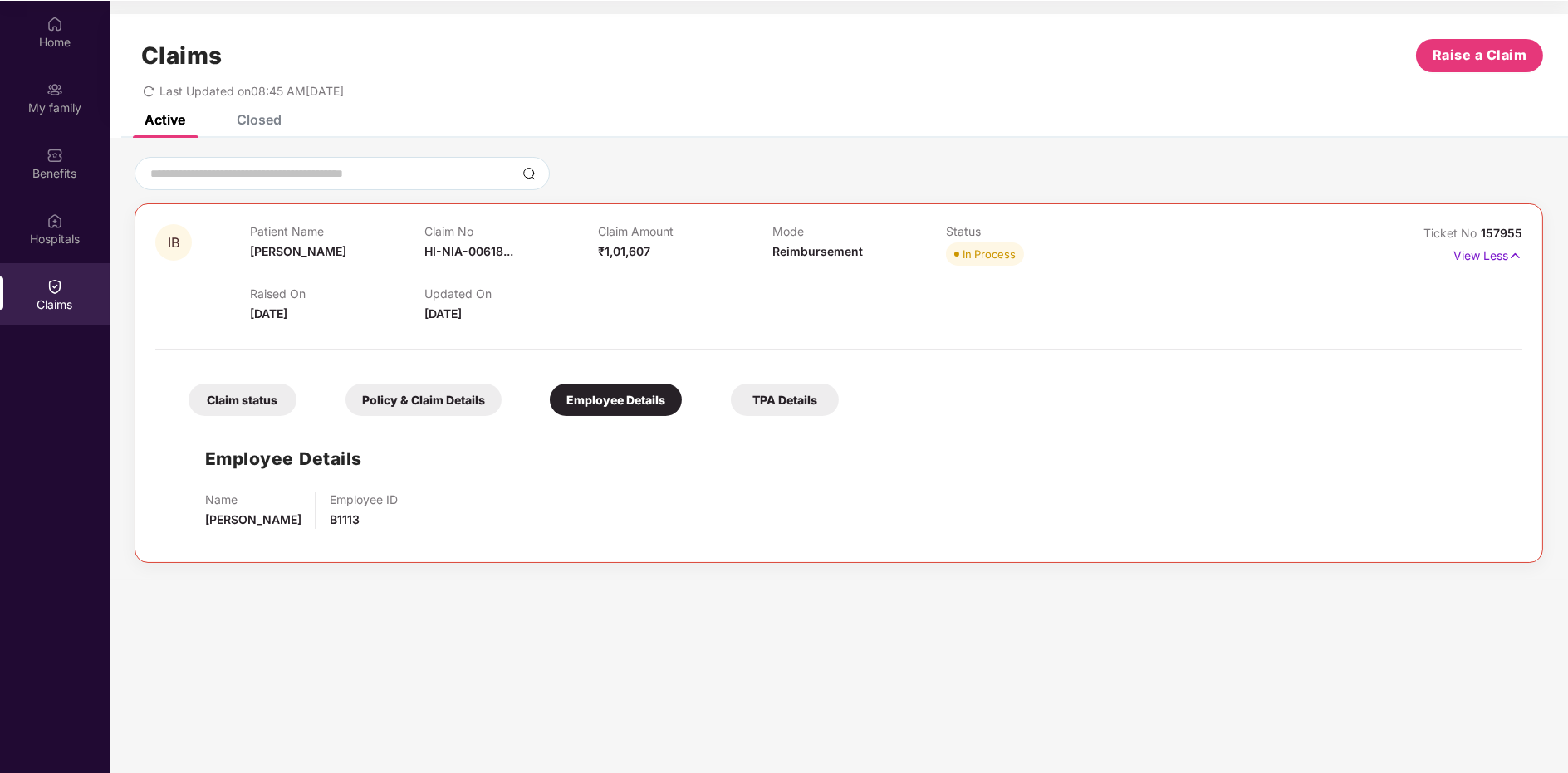
click at [775, 375] on div "Claim status Policy & Claim Details Employee Details TPA Details" at bounding box center [504, 391] width 667 height 49
click at [766, 404] on div "TPA Details" at bounding box center [784, 400] width 108 height 32
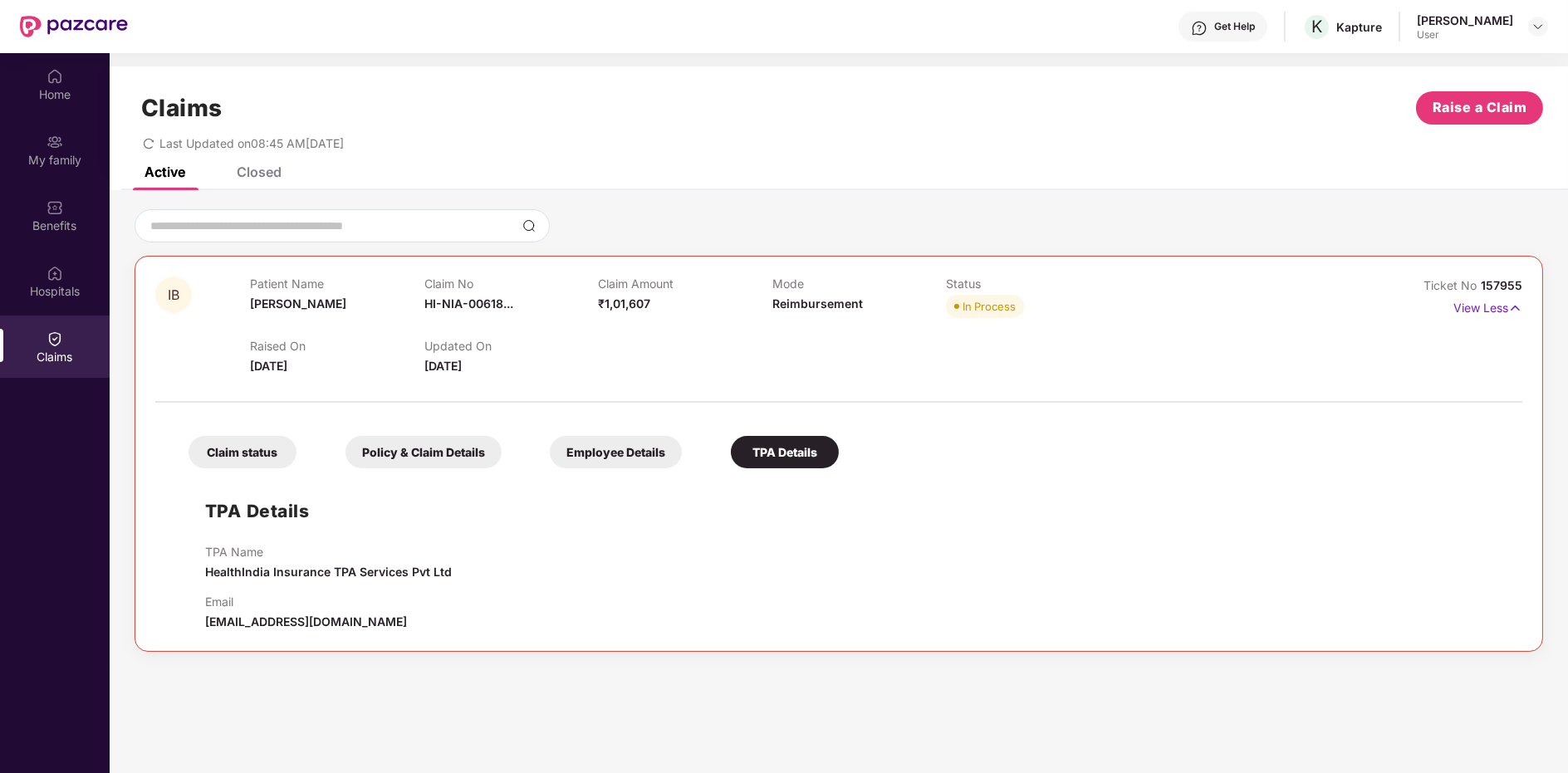
scroll to position [92, 0]
